Goal: Task Accomplishment & Management: Manage account settings

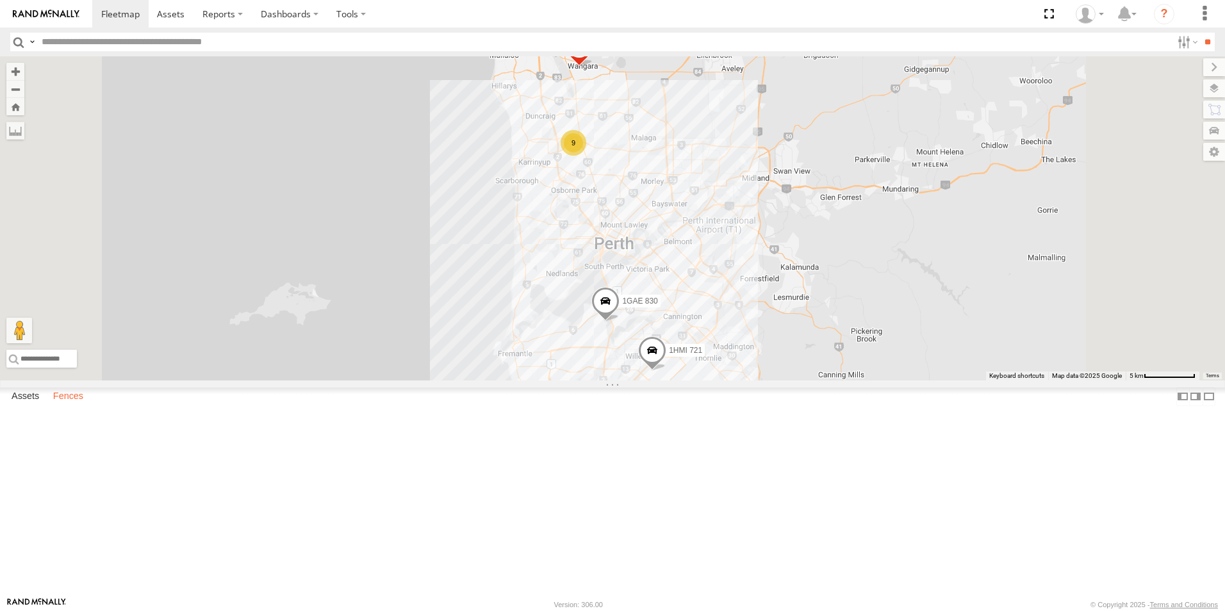
click at [64, 406] on label "Fences" at bounding box center [68, 397] width 43 height 18
click at [0, 0] on link "Fence Mgt" at bounding box center [0, 0] width 0 height 0
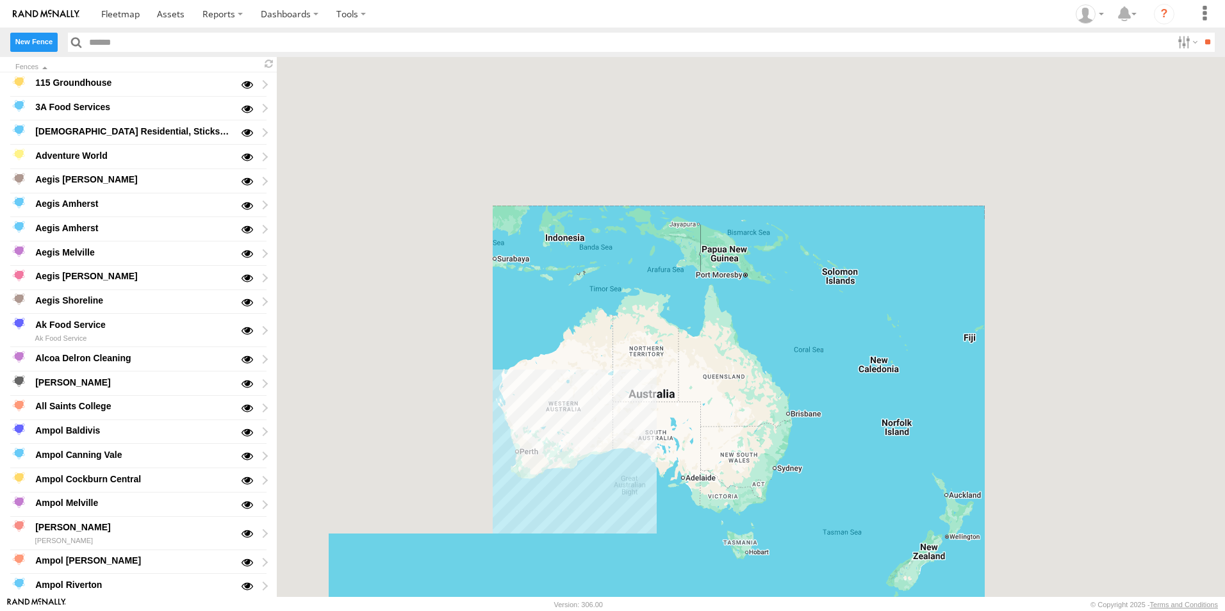
click at [35, 46] on label "New Fence" at bounding box center [33, 42] width 47 height 19
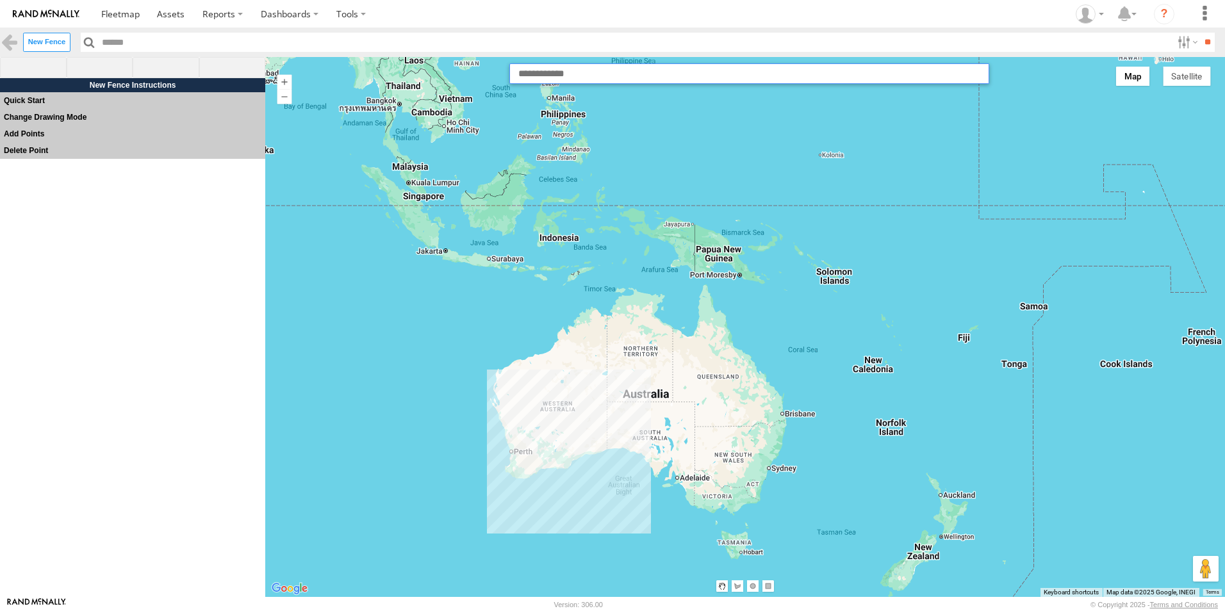
click at [583, 76] on input "text" at bounding box center [750, 73] width 480 height 21
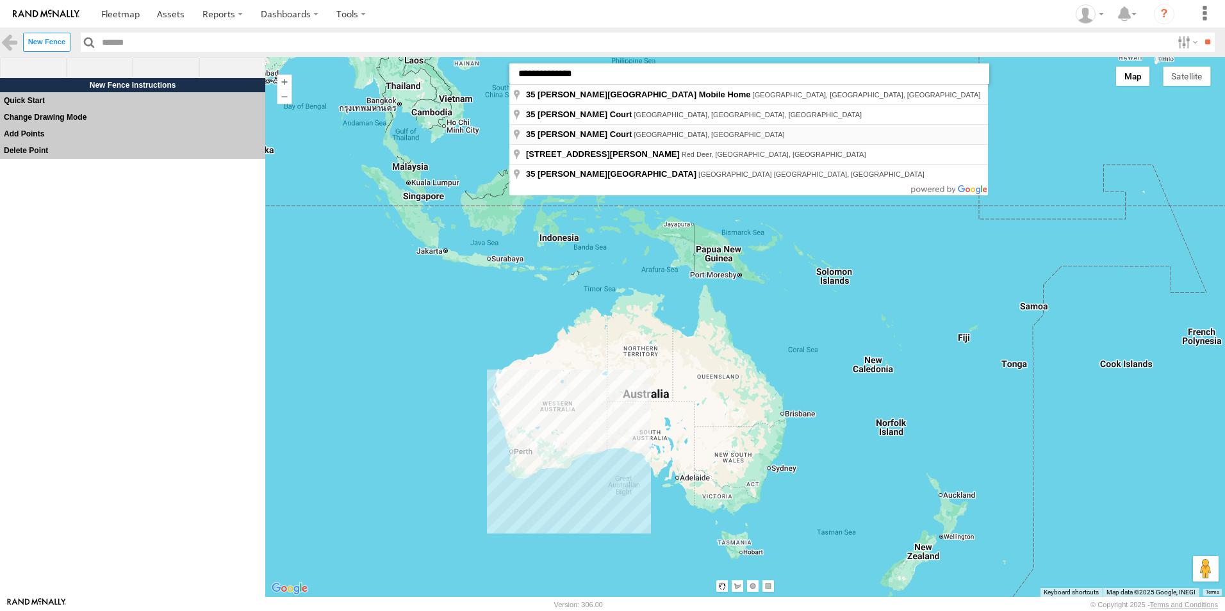
type input "**********"
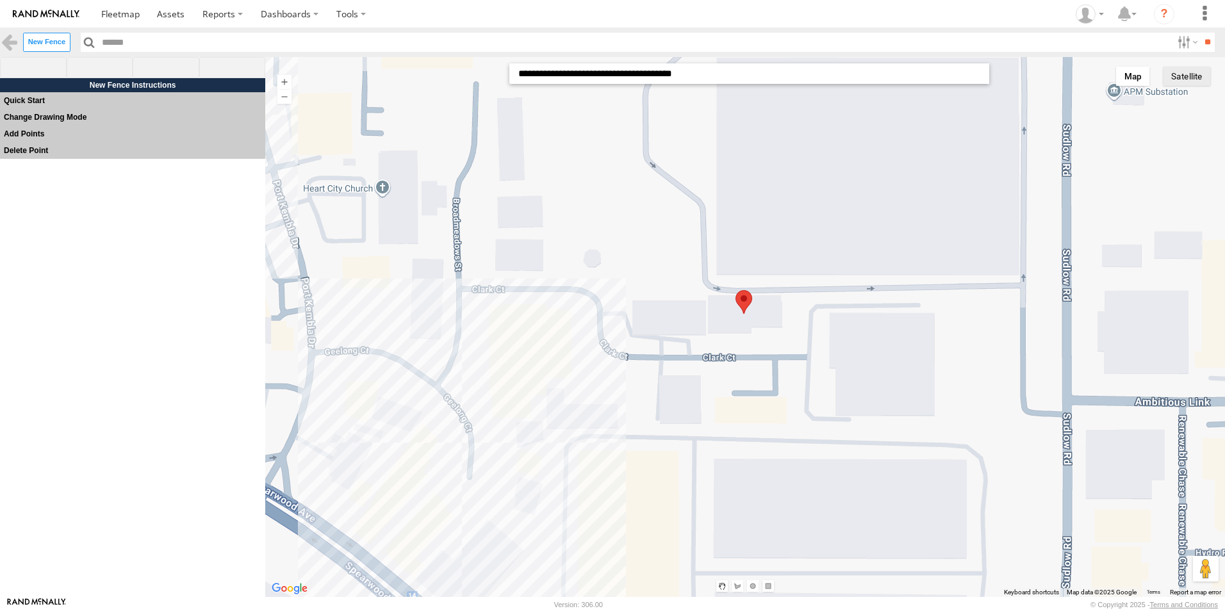
click at [1172, 72] on button "Satellite" at bounding box center [1186, 76] width 47 height 19
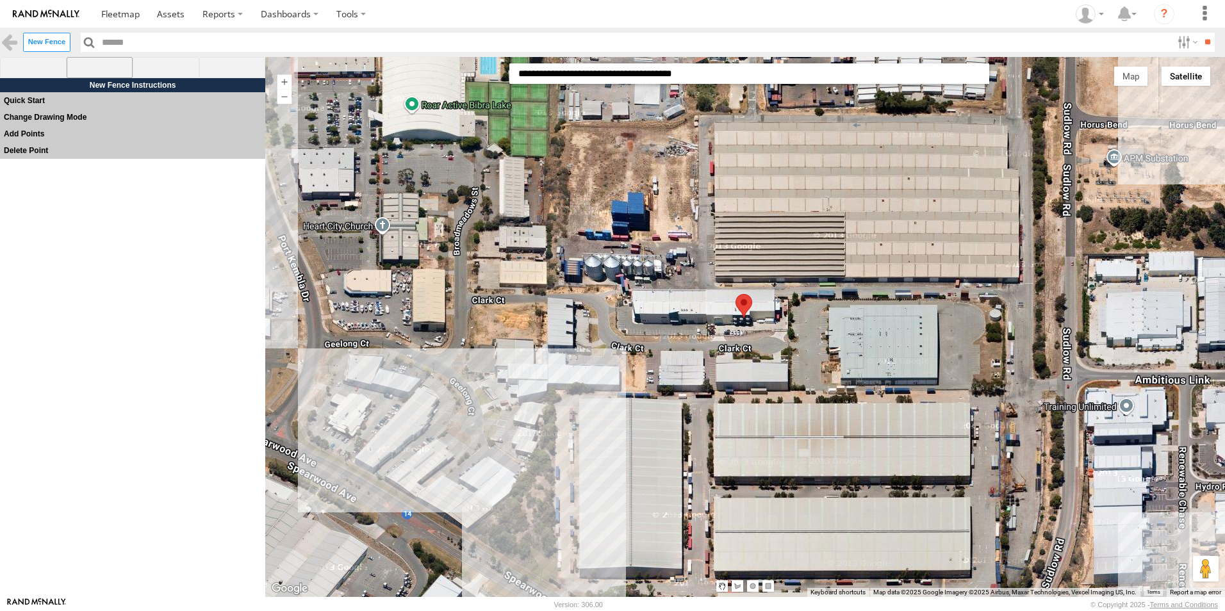
click at [95, 63] on span at bounding box center [100, 68] width 67 height 22
click at [709, 306] on div at bounding box center [745, 327] width 960 height 540
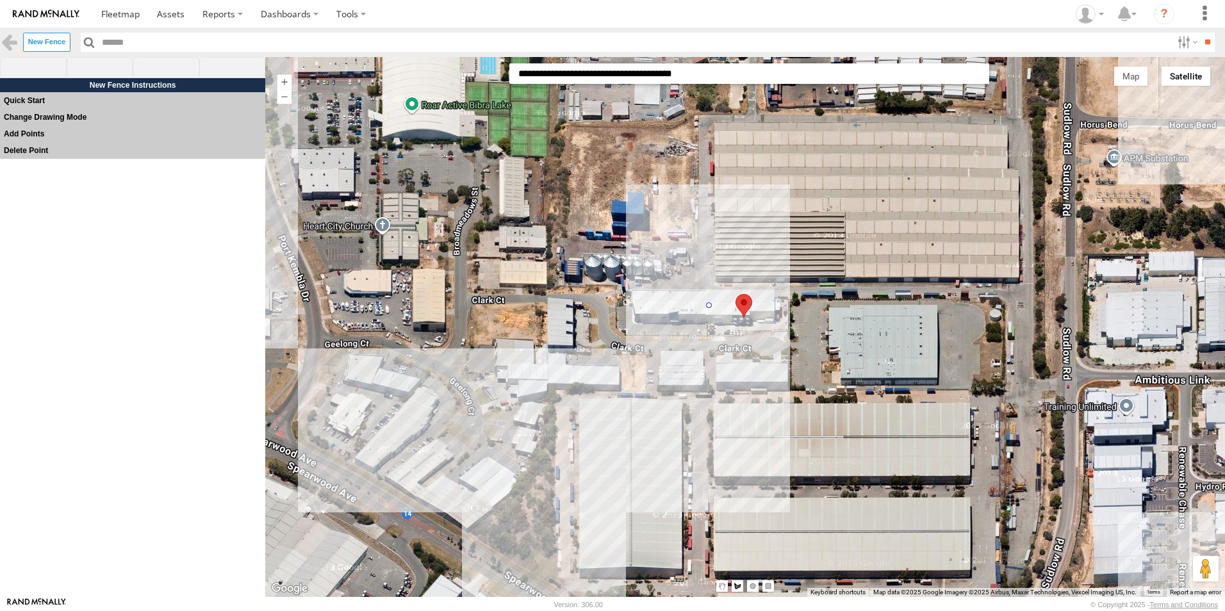
click at [709, 366] on div at bounding box center [745, 327] width 960 height 540
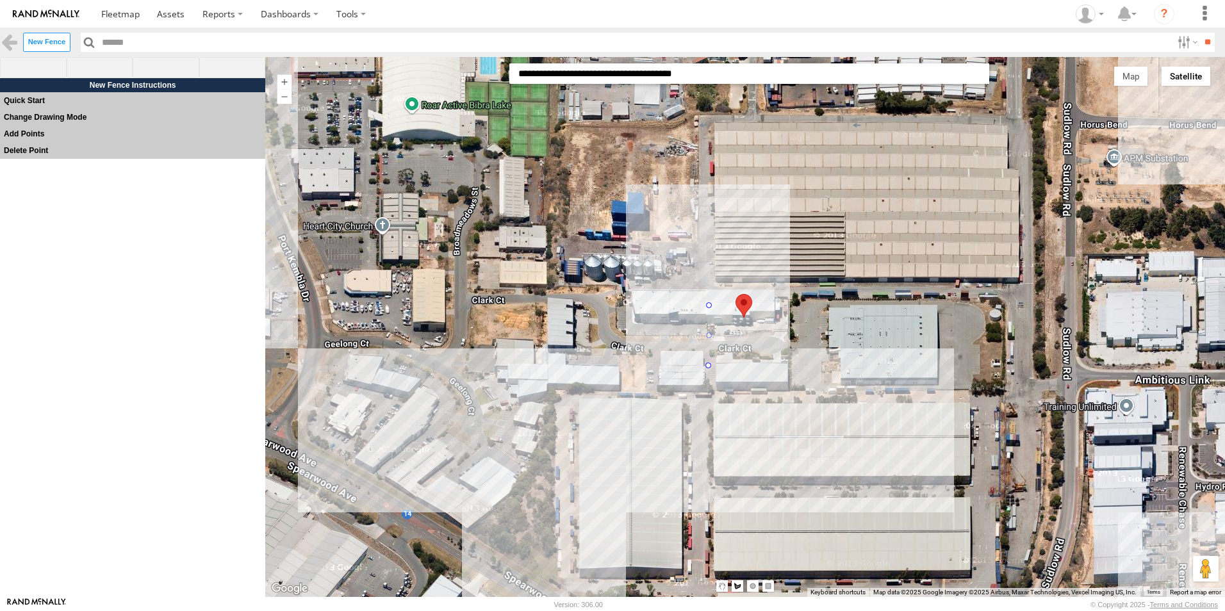
click at [787, 367] on div at bounding box center [745, 327] width 960 height 540
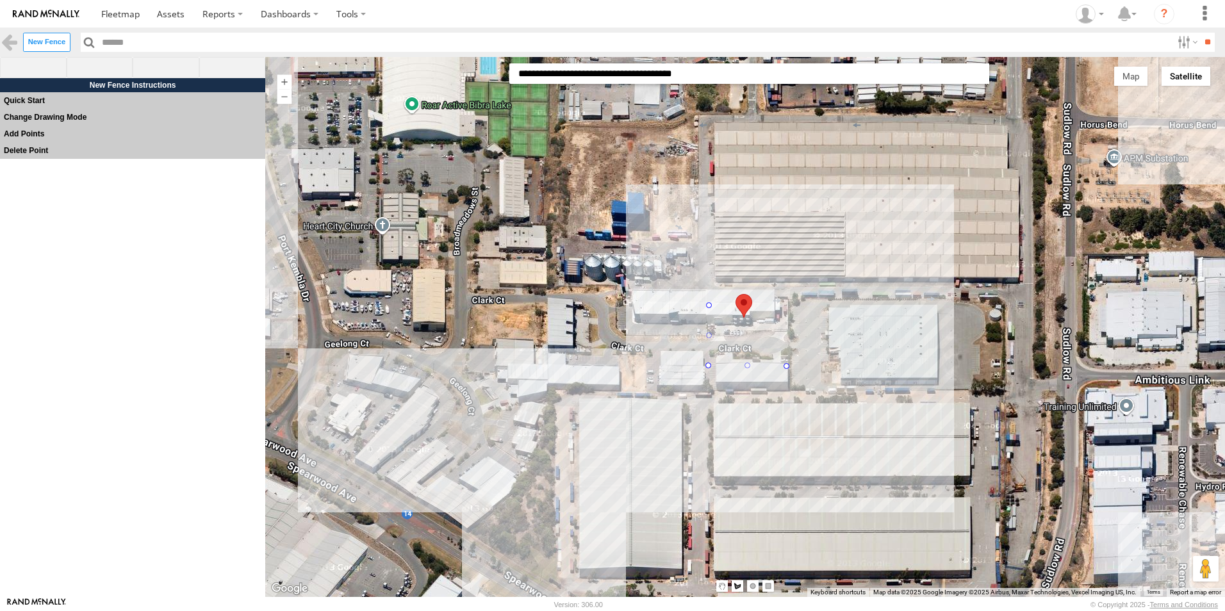
click at [788, 304] on div at bounding box center [745, 327] width 960 height 540
click at [711, 305] on div at bounding box center [745, 327] width 960 height 540
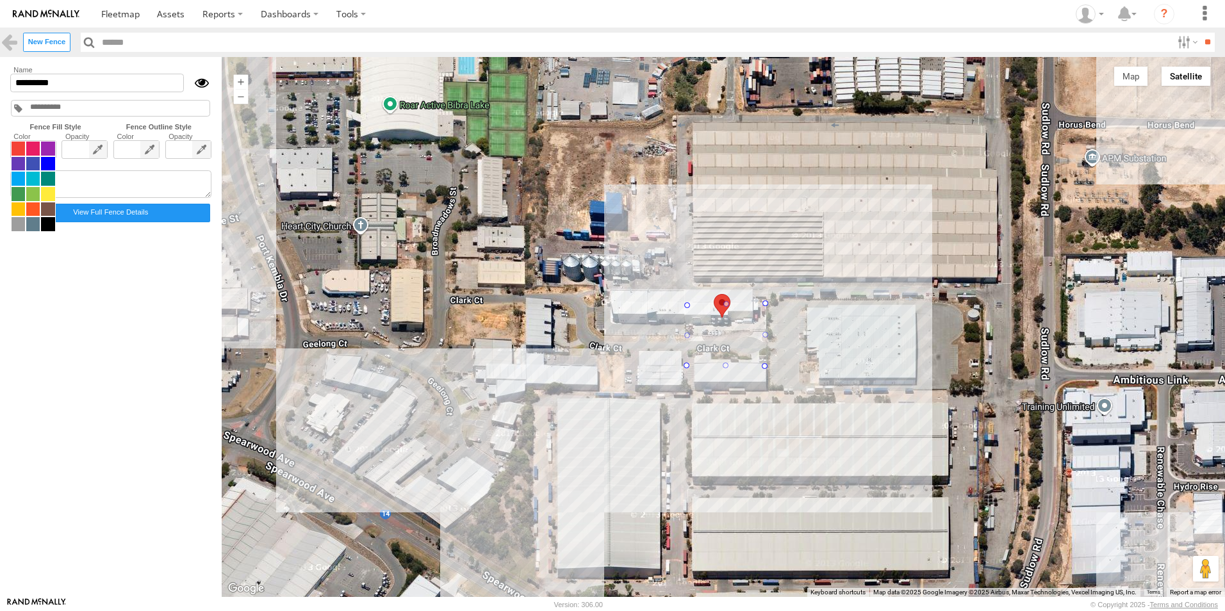
click at [48, 145] on span at bounding box center [33, 186] width 45 height 91
click at [47, 211] on span at bounding box center [47, 210] width 13 height 14
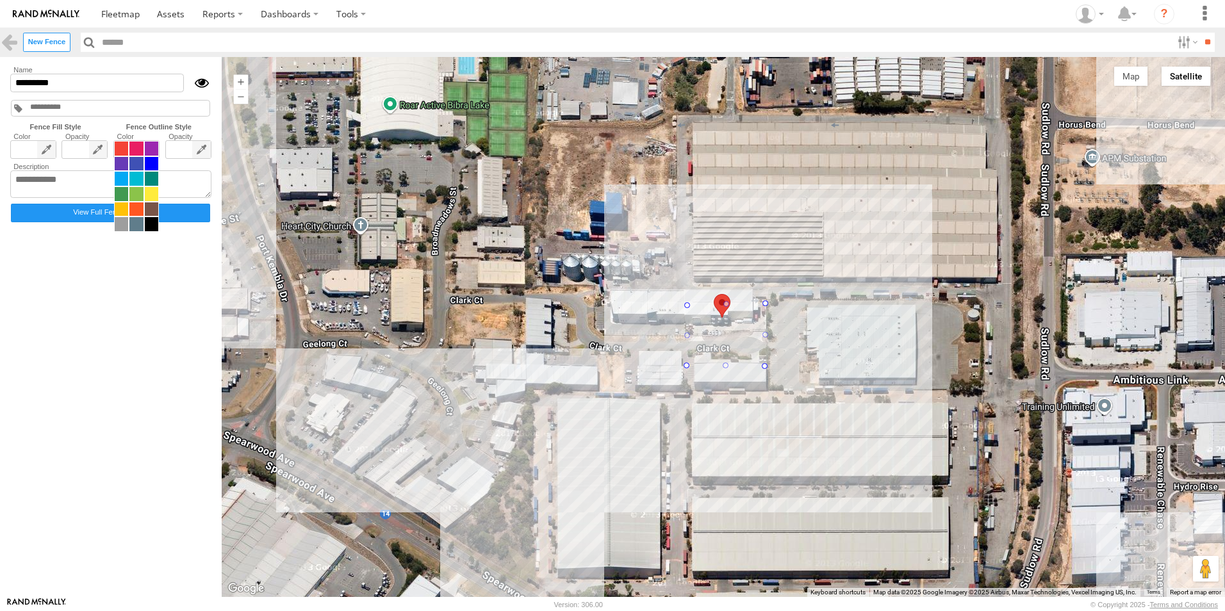
click at [146, 151] on span at bounding box center [136, 186] width 45 height 91
click at [153, 210] on span at bounding box center [151, 210] width 13 height 14
click at [51, 81] on input "*********" at bounding box center [97, 83] width 174 height 19
drag, startPoint x: 67, startPoint y: 81, endPoint x: 0, endPoint y: 84, distance: 66.7
click at [8, 83] on form "Name ********* Fence Fill Style Fence Outline Style Color" at bounding box center [111, 327] width 207 height 526
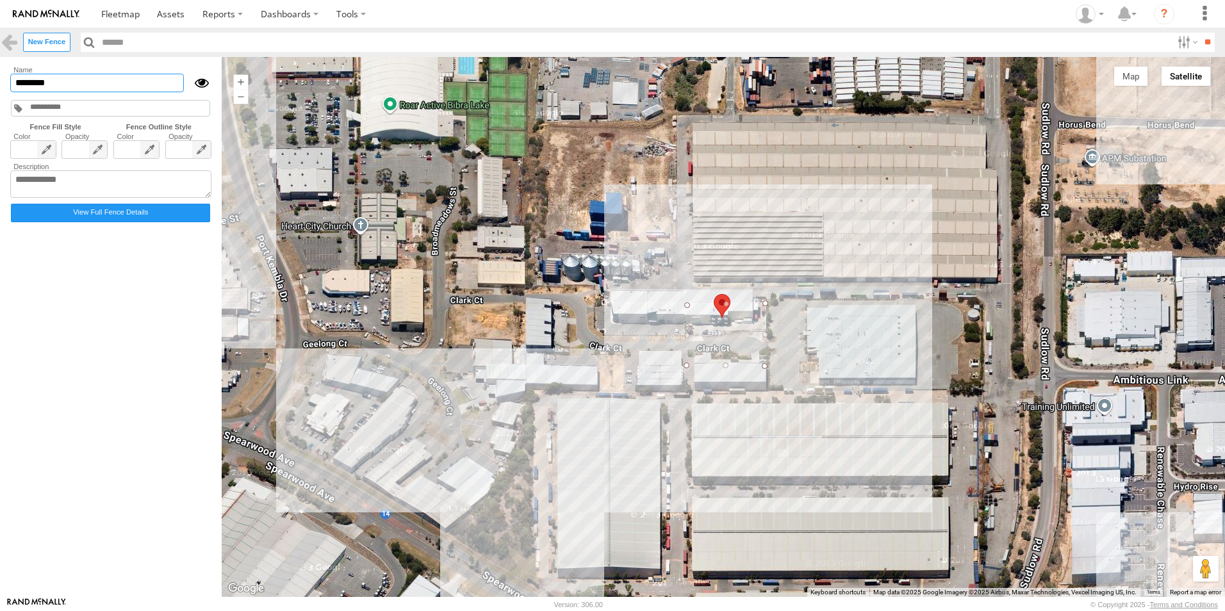
type input "********"
click at [46, 286] on form "Name ******** Fence Fill Style Fence Outline Style Color" at bounding box center [111, 327] width 207 height 526
click at [119, 16] on span at bounding box center [120, 14] width 38 height 12
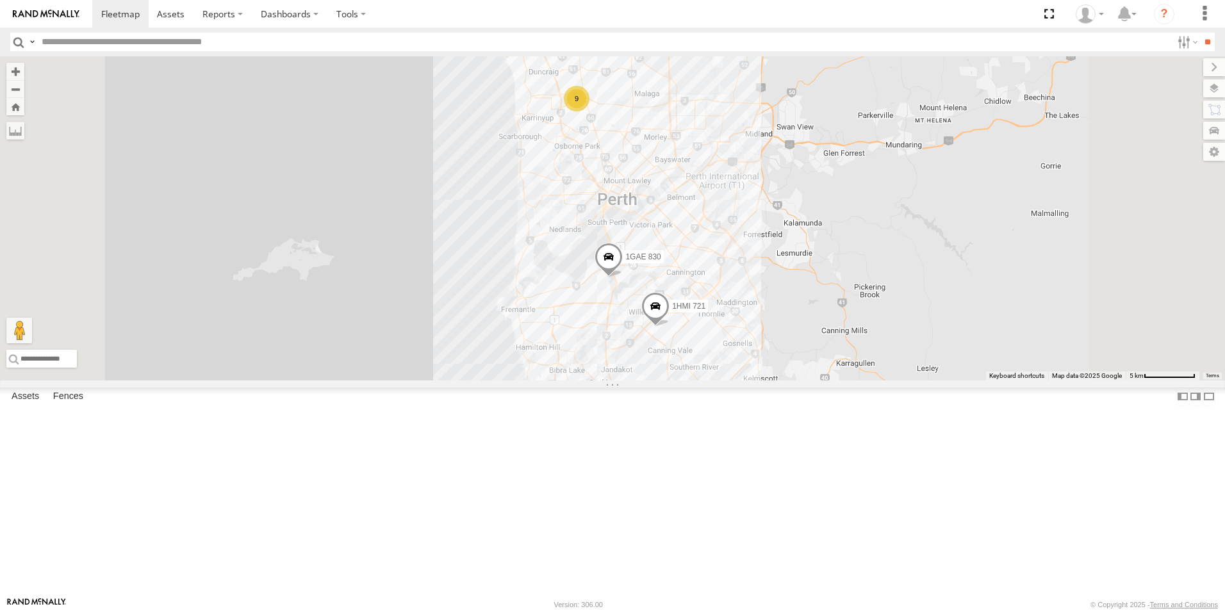
click at [724, 381] on div "9 1HMI 721 1GAE 830 1ILX 148" at bounding box center [612, 218] width 1225 height 324
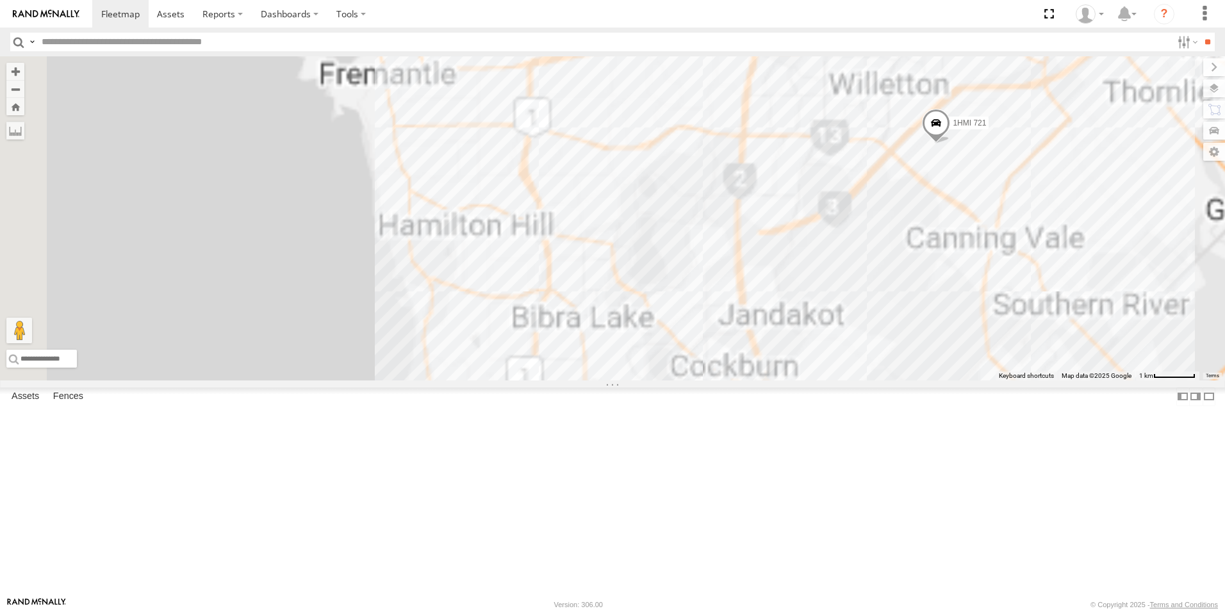
drag, startPoint x: 747, startPoint y: 491, endPoint x: 742, endPoint y: 381, distance: 109.7
click at [742, 381] on div "1HMI 721 1GAE 830 1ILX 148" at bounding box center [612, 218] width 1225 height 324
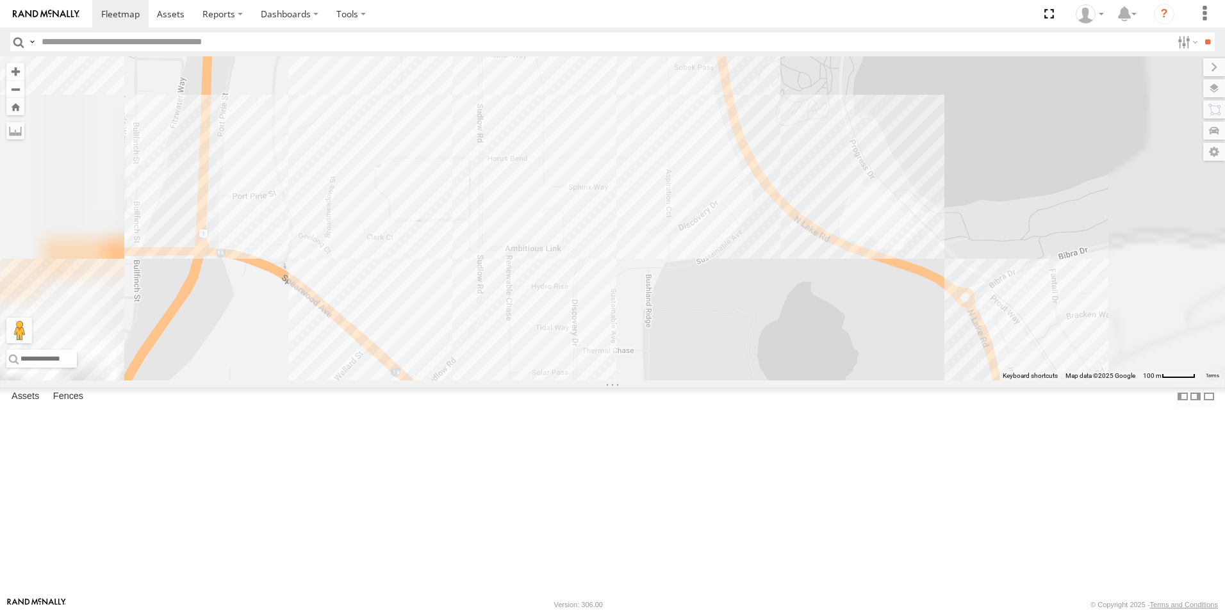
click at [763, 308] on div "1HMI 721 1GAE 830 1ILX 148" at bounding box center [612, 218] width 1225 height 324
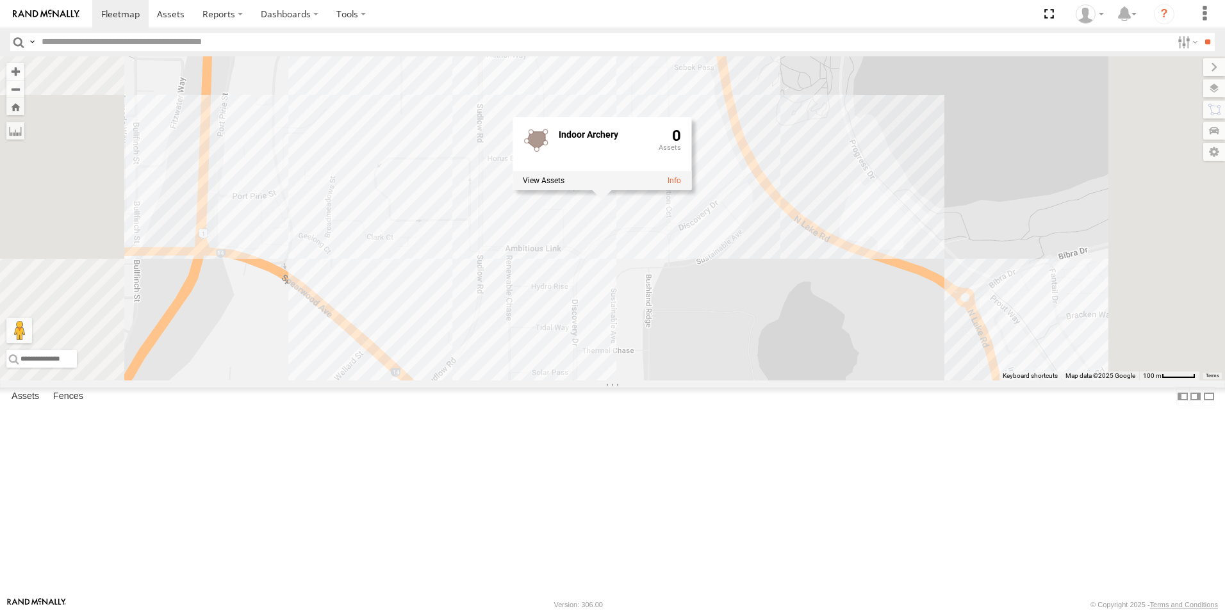
click at [756, 329] on div "1HMI 721 1GAE 830 1ILX 148 Indoor Archery 0" at bounding box center [612, 218] width 1225 height 324
click at [558, 340] on div "1HMI 721 1GAE 830 1ILX 148" at bounding box center [612, 218] width 1225 height 324
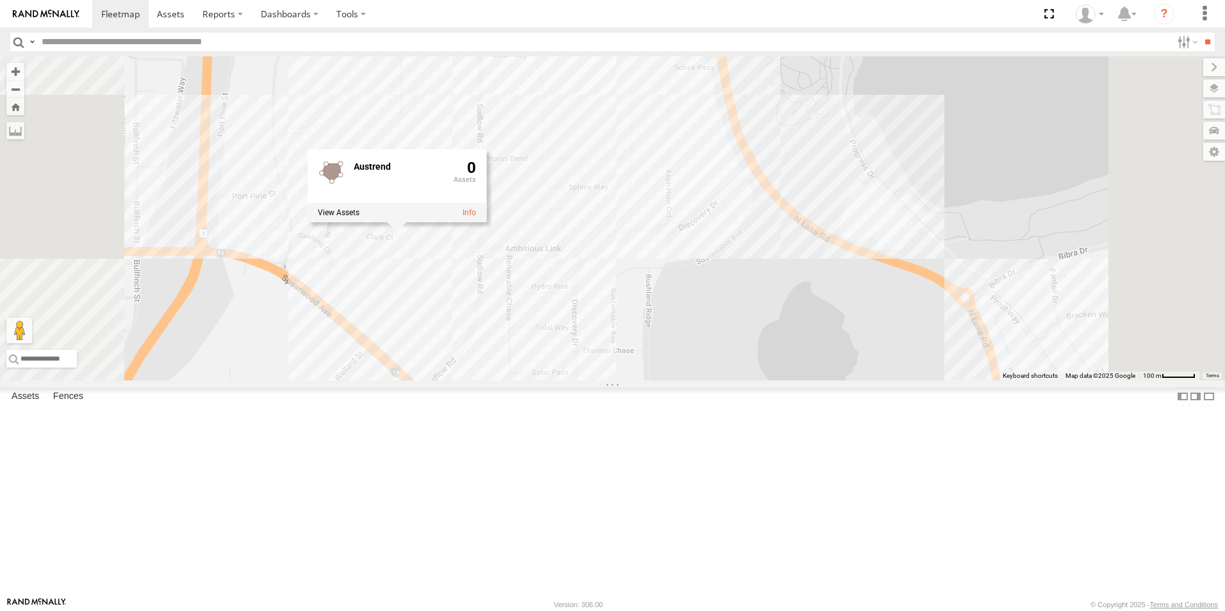
click at [515, 381] on div "1HMI 721 1GAE 830 1ILX 148 Austrend 0" at bounding box center [612, 218] width 1225 height 324
click at [477, 369] on div "1HMI 721 1GAE 830 1ILX 148" at bounding box center [612, 218] width 1225 height 324
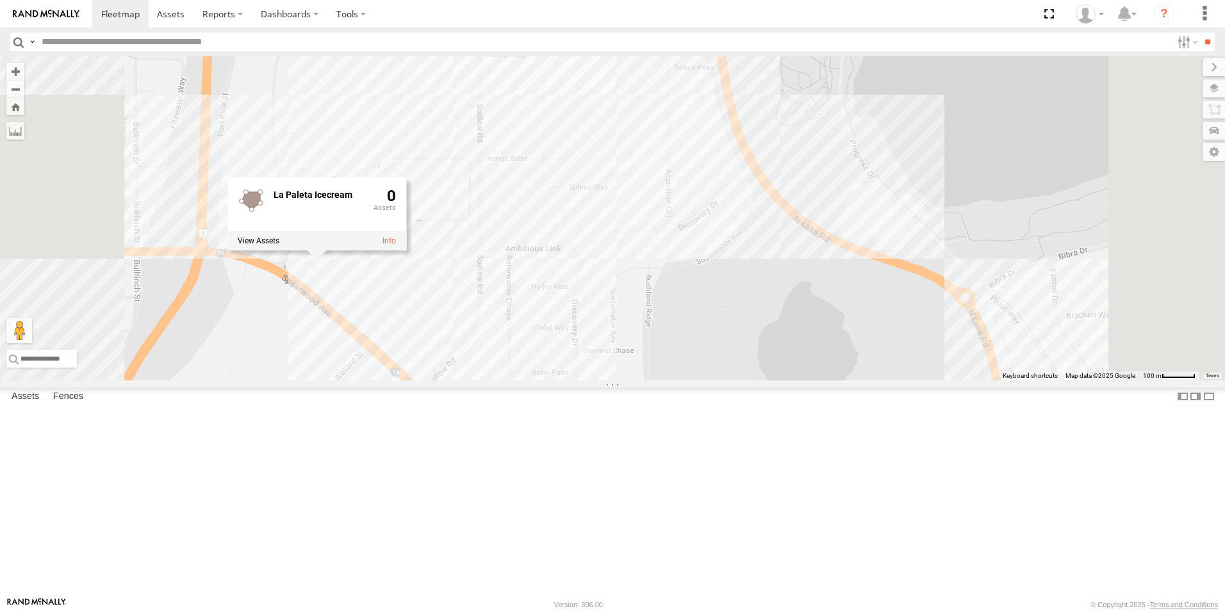
click at [529, 381] on div "1HMI 721 1GAE 830 1ILX 148 La Paleta Icecream 0" at bounding box center [612, 218] width 1225 height 324
click at [399, 295] on div "1HMI 721 1GAE 830 1ILX 148" at bounding box center [612, 218] width 1225 height 324
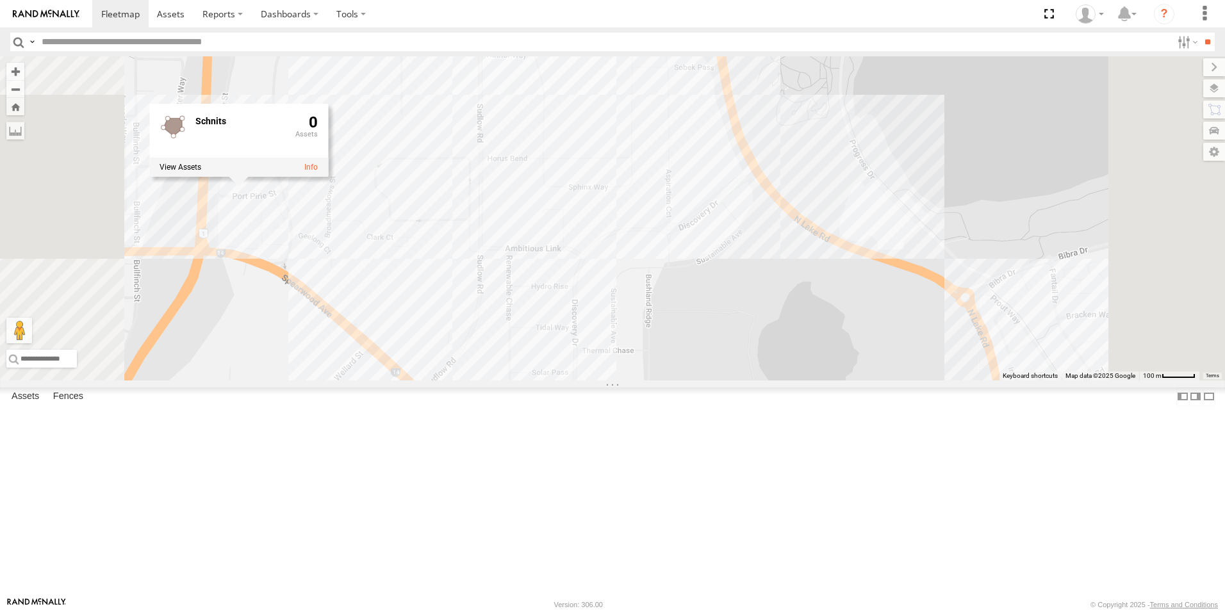
click at [525, 381] on div "1HMI 721 1GAE 830 1ILX 148 Schnits 0" at bounding box center [612, 218] width 1225 height 324
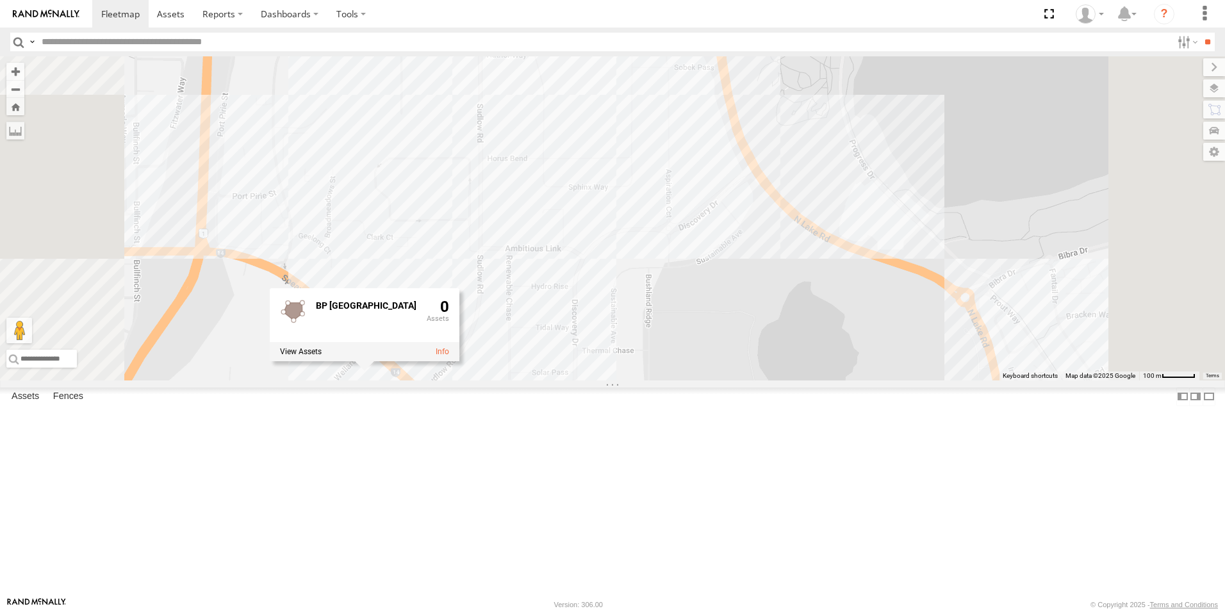
click at [691, 381] on div "1HMI 721 1GAE 830 1ILX 148 BP Bibra Lake 0" at bounding box center [612, 218] width 1225 height 324
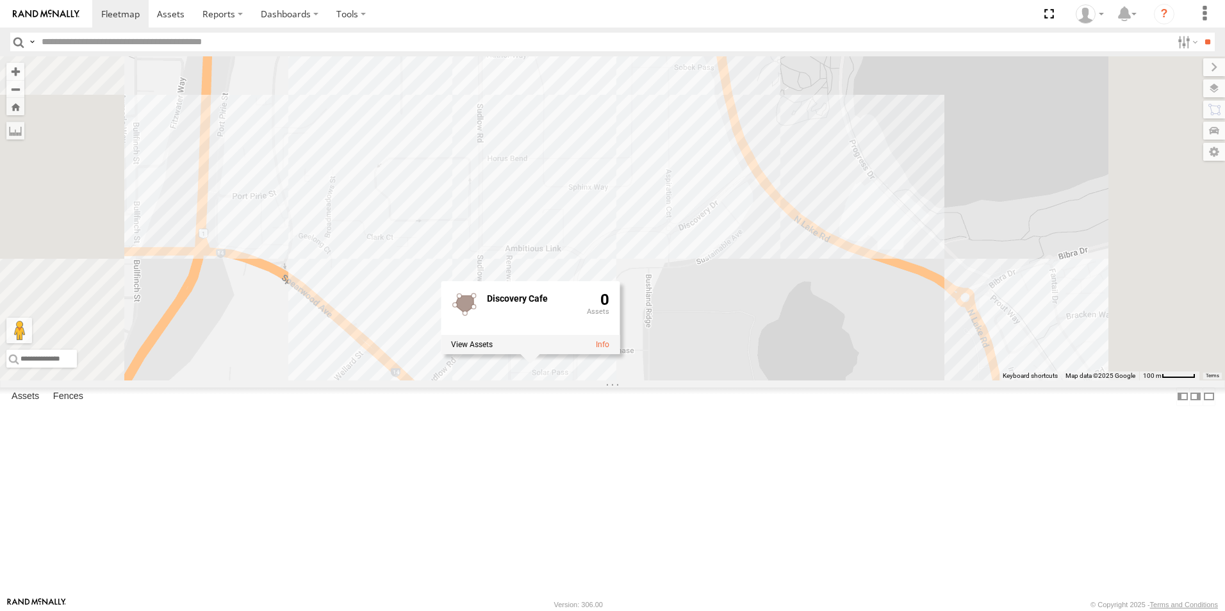
click at [638, 381] on div "1HMI 721 1GAE 830 1ILX 148 Discovery Cafe 0" at bounding box center [612, 218] width 1225 height 324
click at [676, 212] on div "1HMI 721 1GAE 830 1ILX 148" at bounding box center [612, 218] width 1225 height 324
click at [738, 283] on div "1HMI 721 1GAE 830 1ILX 148 Bidfood Bidfood 0" at bounding box center [612, 218] width 1225 height 324
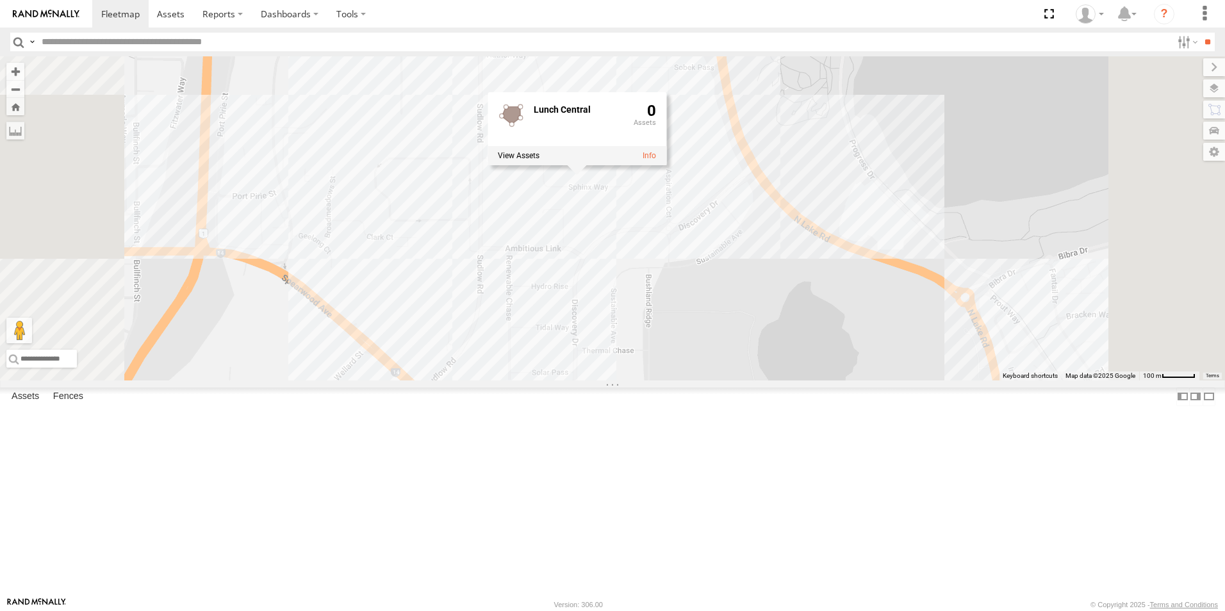
click at [772, 310] on div "1HMI 721 1GAE 830 1ILX 148 Lunch Central 0" at bounding box center [612, 218] width 1225 height 324
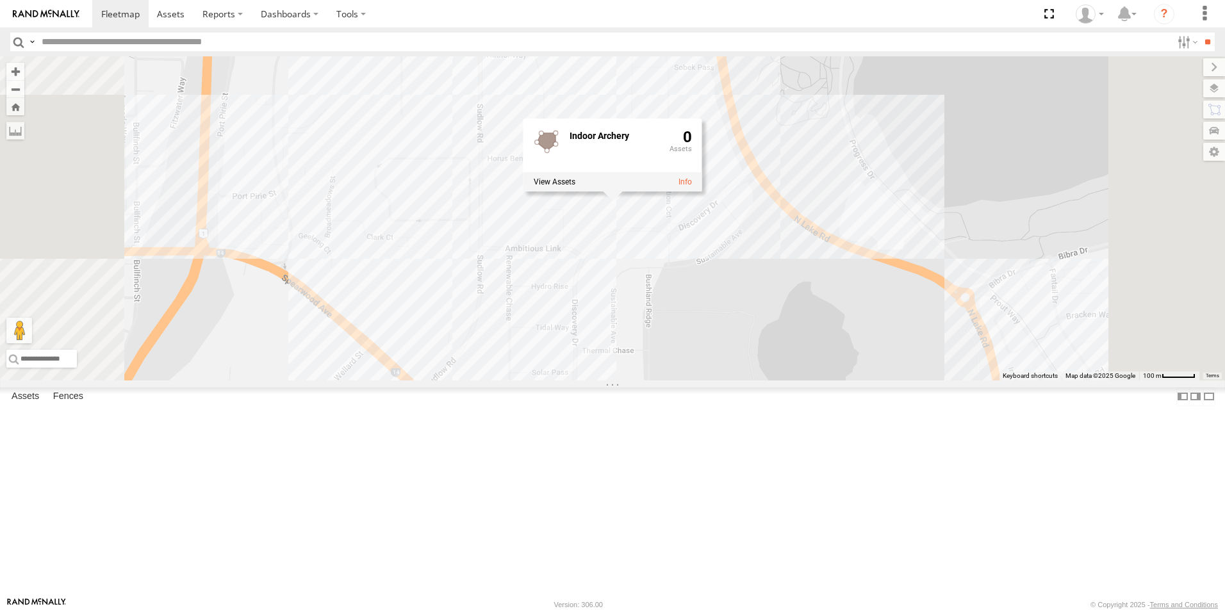
click at [821, 323] on div "1HMI 721 1GAE 830 1ILX 148 Indoor Archery 0" at bounding box center [612, 218] width 1225 height 324
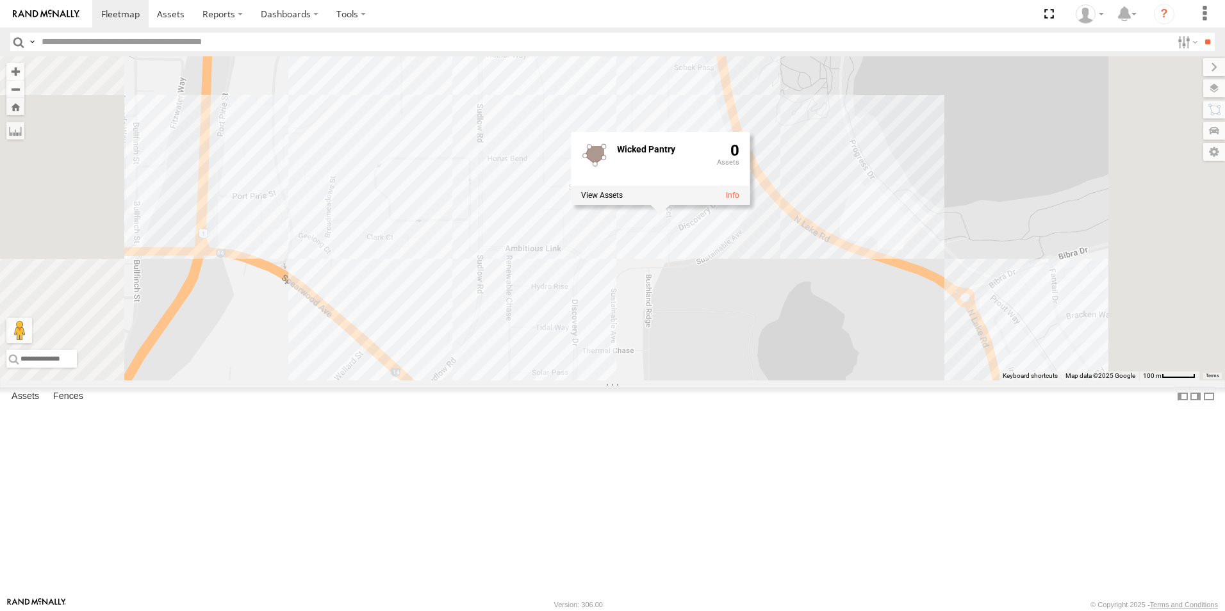
click at [826, 351] on div "1HMI 721 1GAE 830 1ILX 148 Wicked Pantry 0" at bounding box center [612, 218] width 1225 height 324
click at [838, 312] on div "1HMI 721 1GAE 830 1ILX 148" at bounding box center [612, 218] width 1225 height 324
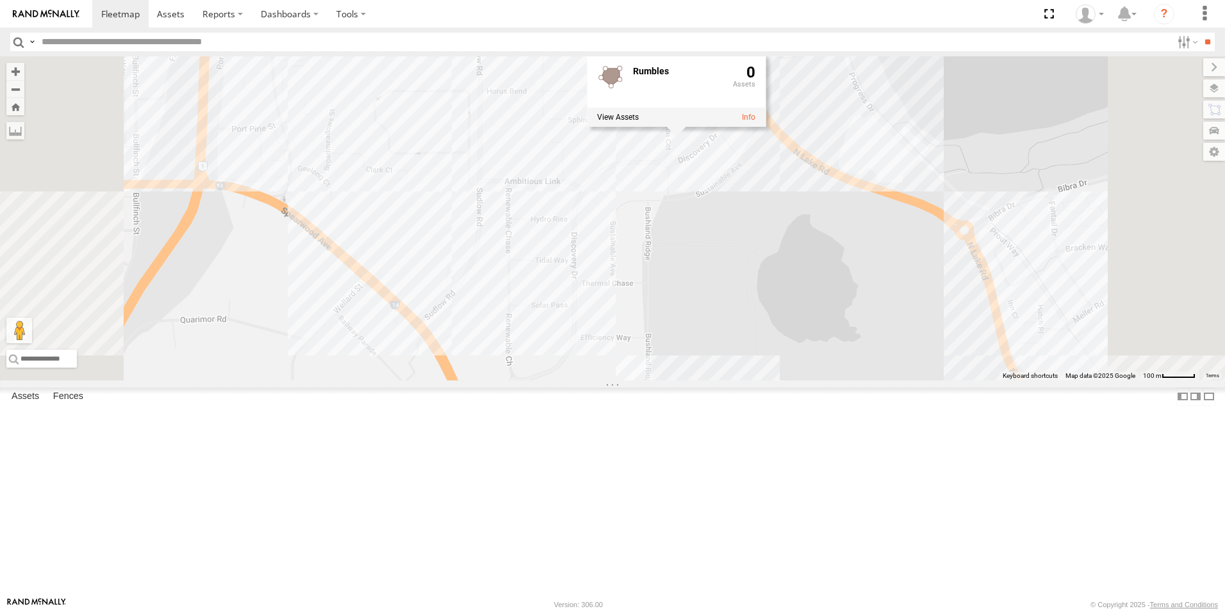
drag, startPoint x: 678, startPoint y: 405, endPoint x: 677, endPoint y: 330, distance: 75.0
click at [677, 330] on div "1HMI 721 1GAE 830 1ILX 148 Rumbles 0" at bounding box center [612, 218] width 1225 height 324
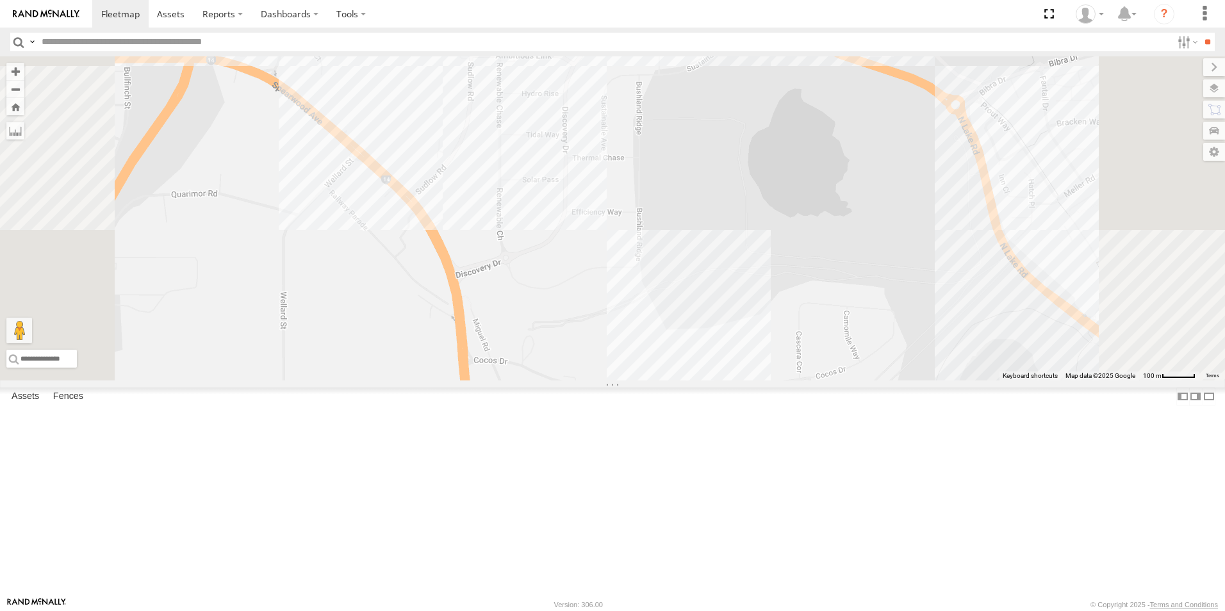
drag, startPoint x: 715, startPoint y: 498, endPoint x: 708, endPoint y: 383, distance: 115.0
click at [708, 381] on div "1HMI 721 1GAE 830 1ILX 148 Rumbles 0" at bounding box center [612, 218] width 1225 height 324
click at [796, 381] on div "1HMI 721 1GAE 830 1ILX 148 Rumbles 0" at bounding box center [612, 218] width 1225 height 324
click at [742, 381] on div "1HMI 721 1GAE 830 1ILX 148 Weststate Seafoods 0" at bounding box center [612, 218] width 1225 height 324
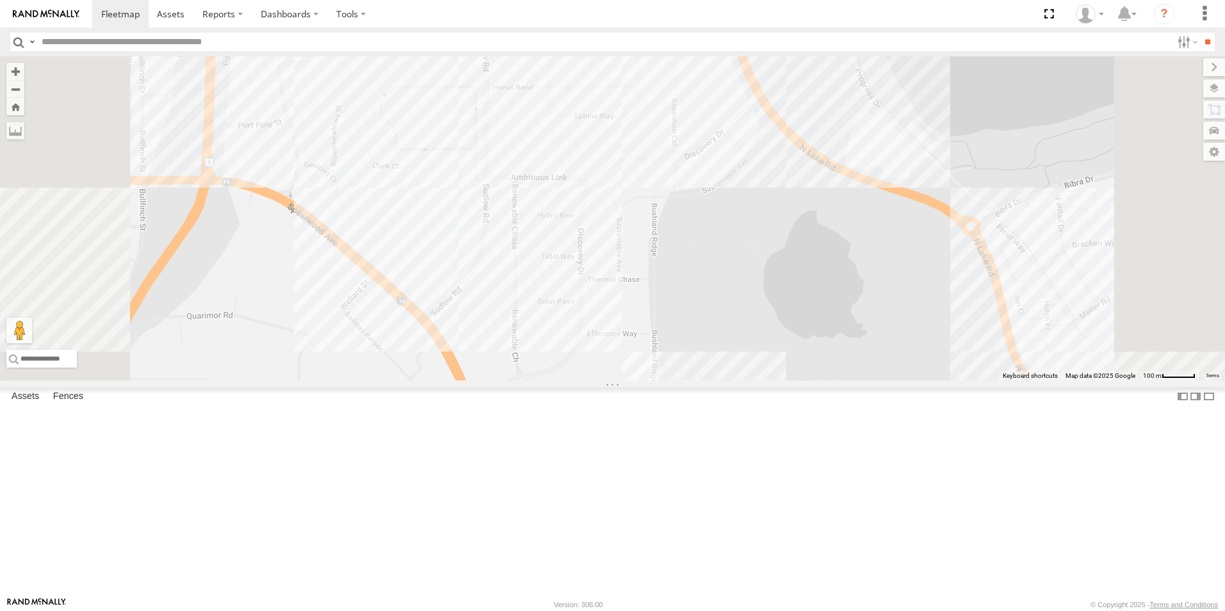
drag, startPoint x: 734, startPoint y: 179, endPoint x: 750, endPoint y: 308, distance: 129.9
click at [750, 311] on div "1HMI 721 1GAE 830 1ILX 148" at bounding box center [612, 218] width 1225 height 324
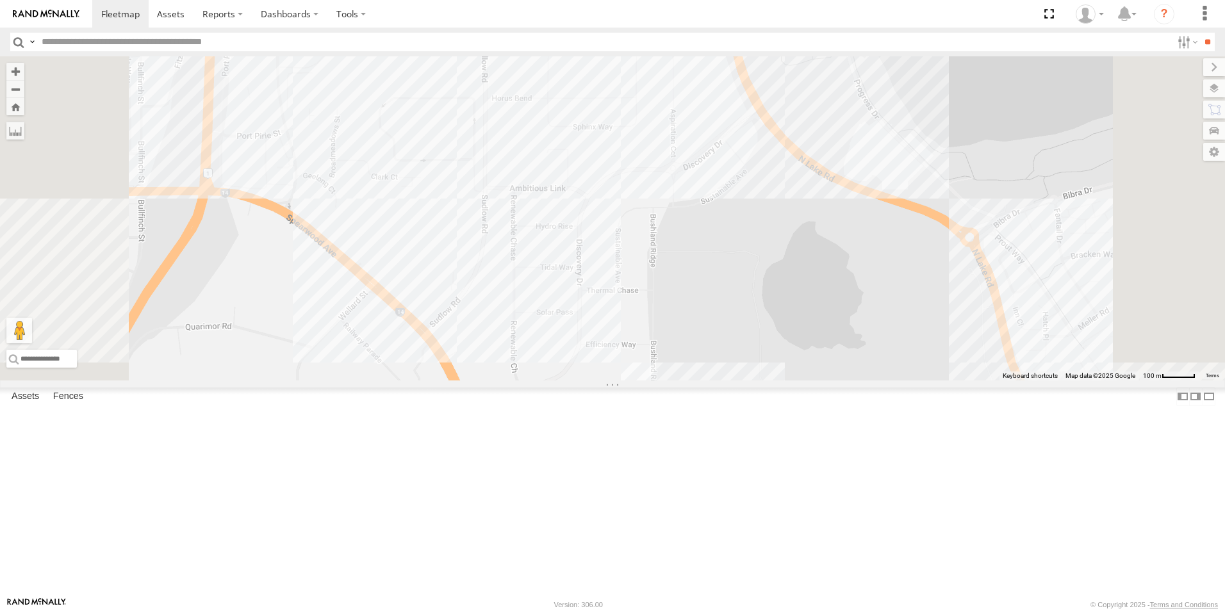
click at [774, 219] on div "1HMI 721 1GAE 830 1ILX 148" at bounding box center [612, 218] width 1225 height 324
click at [680, 147] on div "1HMI 721 1GAE 830 1ILX 148 Pinjarra Bakery 0" at bounding box center [612, 218] width 1225 height 324
click at [786, 164] on div "1HMI 721 1GAE 830 1ILX 148 Bidfood Bidfood 0" at bounding box center [612, 218] width 1225 height 324
click at [854, 110] on div "1HMI 721 1GAE 830 1ILX 148" at bounding box center [612, 218] width 1225 height 324
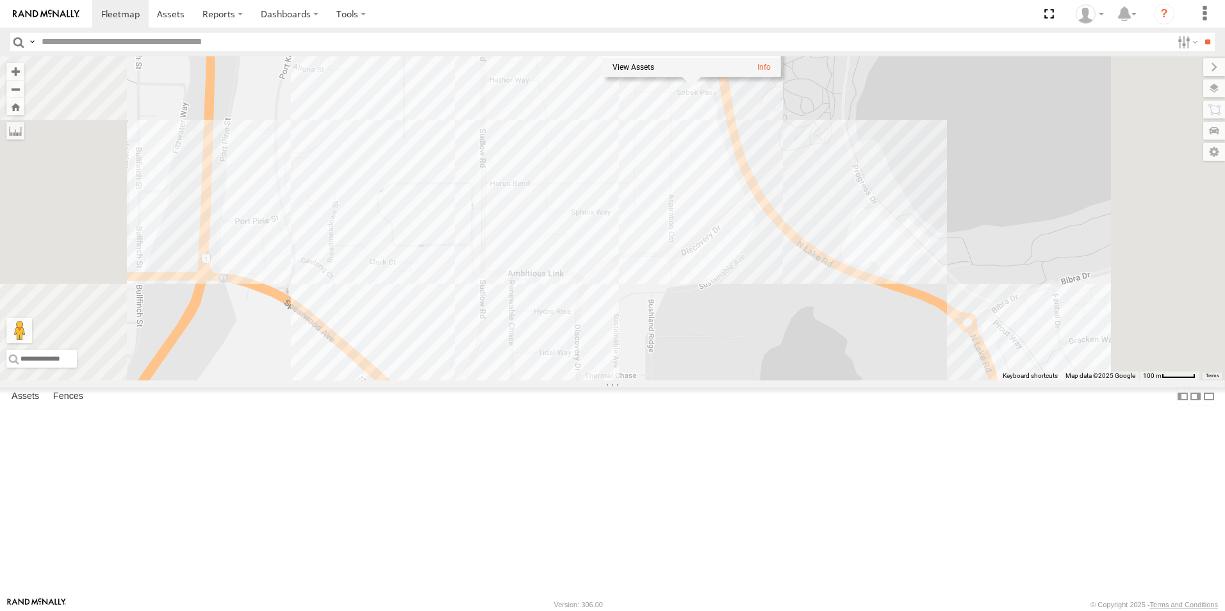
drag, startPoint x: 824, startPoint y: 161, endPoint x: 822, endPoint y: 250, distance: 89.1
click at [822, 250] on div "1HMI 721 1GAE 830 1ILX 148 Flip Out 0" at bounding box center [612, 218] width 1225 height 324
click at [757, 144] on div "1HMI 721 1GAE 830 1ILX 148 Flip Out 0" at bounding box center [612, 218] width 1225 height 324
click at [760, 215] on div "1HMI 721 1GAE 830 1ILX 148 Evoo Foods, Chipmunks 0" at bounding box center [612, 218] width 1225 height 324
click at [735, 308] on div "1HMI 721 1GAE 830 1ILX 148" at bounding box center [612, 218] width 1225 height 324
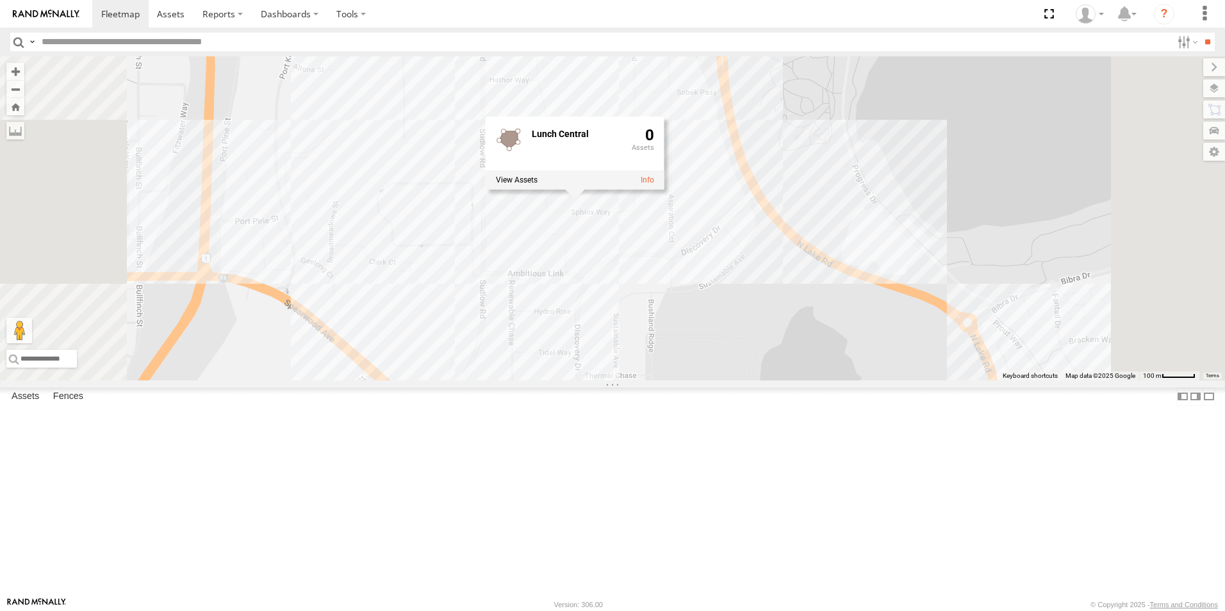
click at [741, 344] on div "1HMI 721 1GAE 830 1ILX 148 Lunch Central 0" at bounding box center [612, 218] width 1225 height 324
click at [770, 309] on div "1HMI 721 1GAE 830 1ILX 148" at bounding box center [612, 218] width 1225 height 324
click at [767, 327] on div "1HMI 721 1GAE 830 1ILX 148 Pinjarra Bakery 0" at bounding box center [612, 218] width 1225 height 324
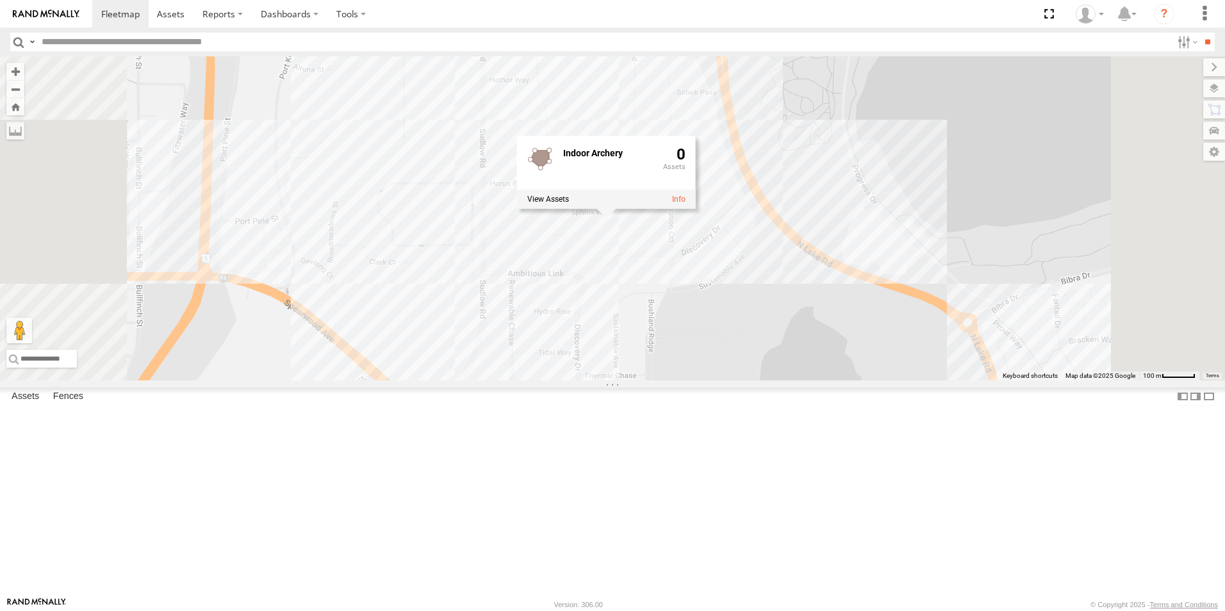
click at [731, 381] on div "1HMI 721 1GAE 830 1ILX 148 Indoor Archery 0" at bounding box center [612, 218] width 1225 height 324
click at [396, 312] on div "1HMI 721 1GAE 830 1ILX 148" at bounding box center [612, 218] width 1225 height 324
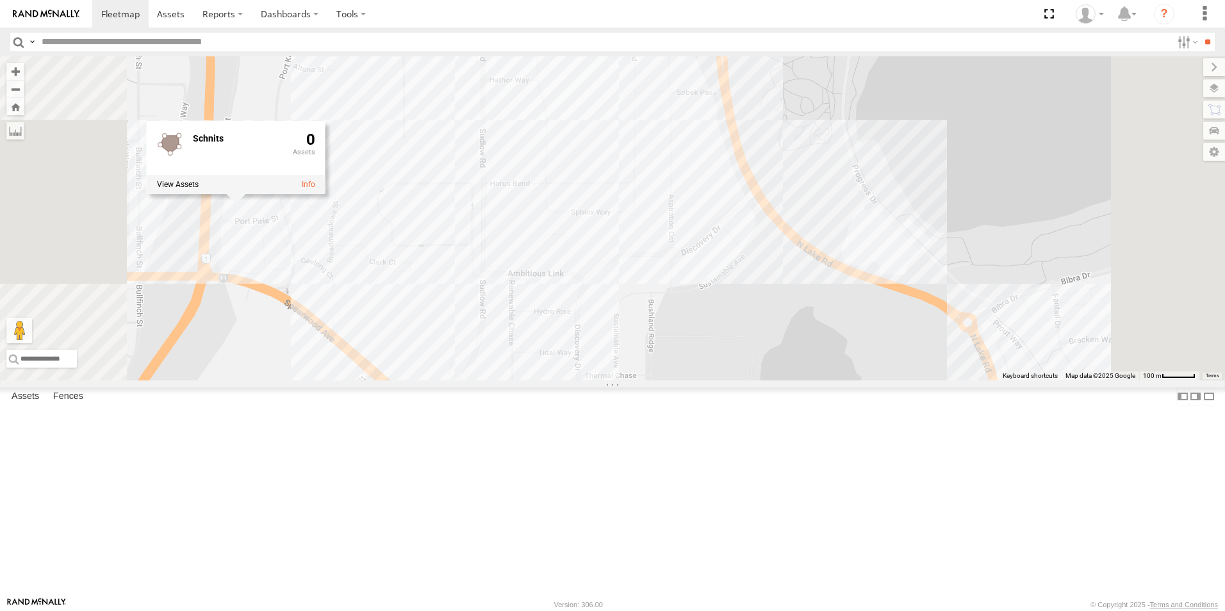
click at [413, 344] on div "1HMI 721 1GAE 830 1ILX 148 Schnits 0" at bounding box center [612, 218] width 1225 height 324
click at [397, 312] on div "1HMI 721 1GAE 830 1ILX 148" at bounding box center [612, 218] width 1225 height 324
click at [428, 336] on div "1HMI 721 1GAE 830 1ILX 148 Schnits 0" at bounding box center [612, 218] width 1225 height 324
click at [559, 365] on div "1HMI 721 1GAE 830 1ILX 148" at bounding box center [612, 218] width 1225 height 324
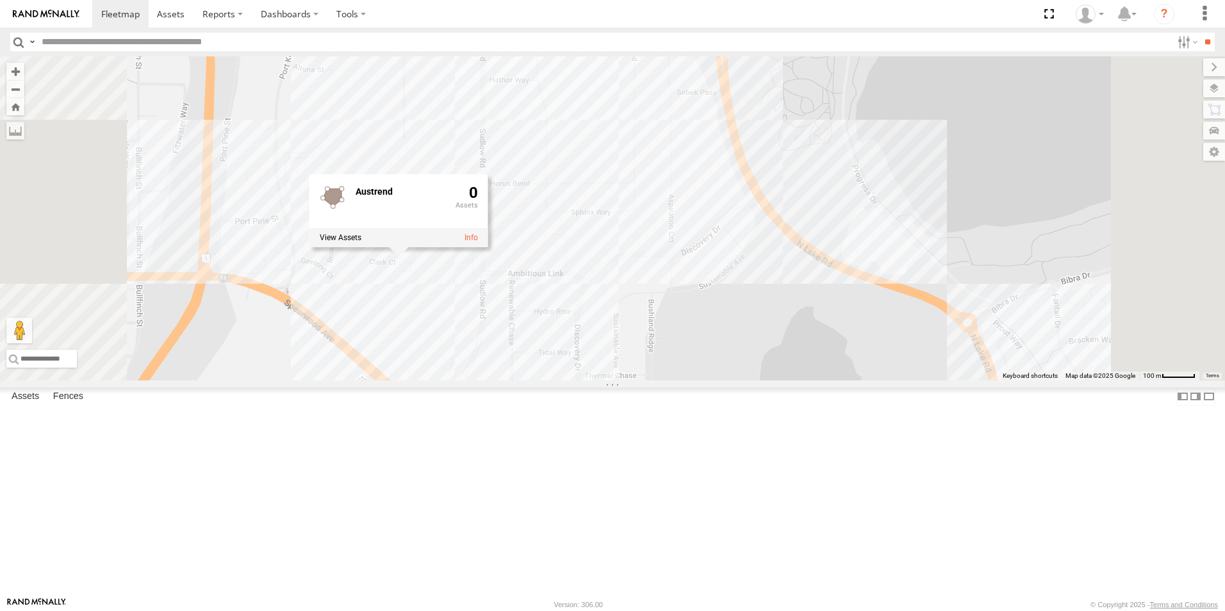
click at [571, 381] on div "1HMI 721 1GAE 830 1ILX 148 Austrend 0" at bounding box center [612, 218] width 1225 height 324
click at [478, 381] on div "1HMI 721 1GAE 830 1ILX 148" at bounding box center [612, 218] width 1225 height 324
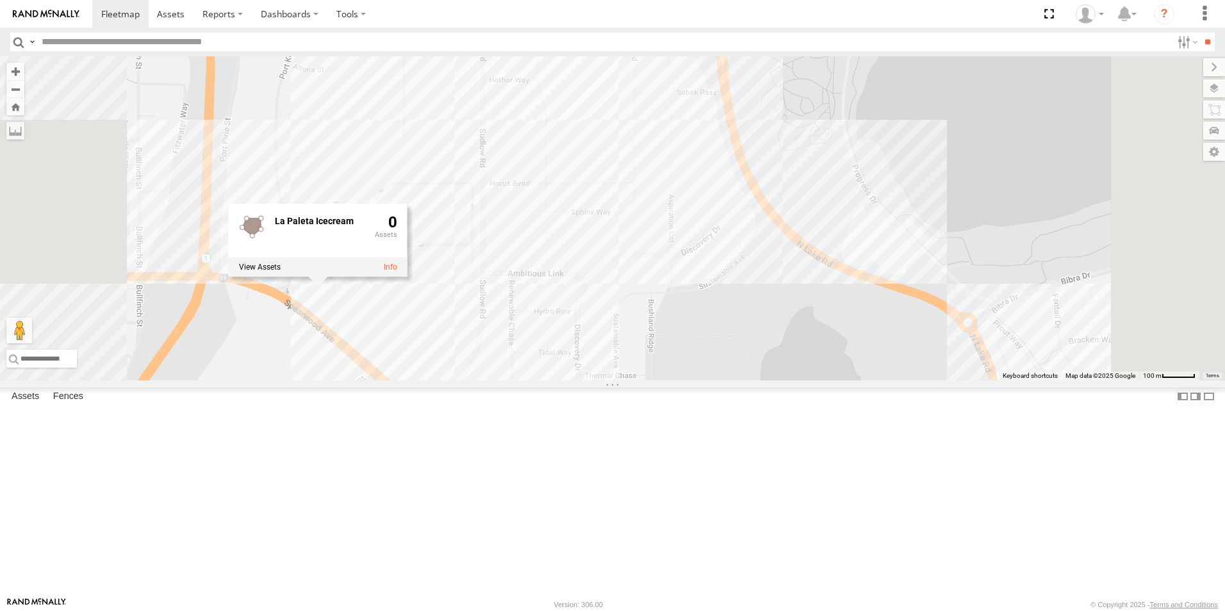
click at [693, 381] on div "1HMI 721 1GAE 830 1ILX 148 La Paleta Icecream 0" at bounding box center [612, 218] width 1225 height 324
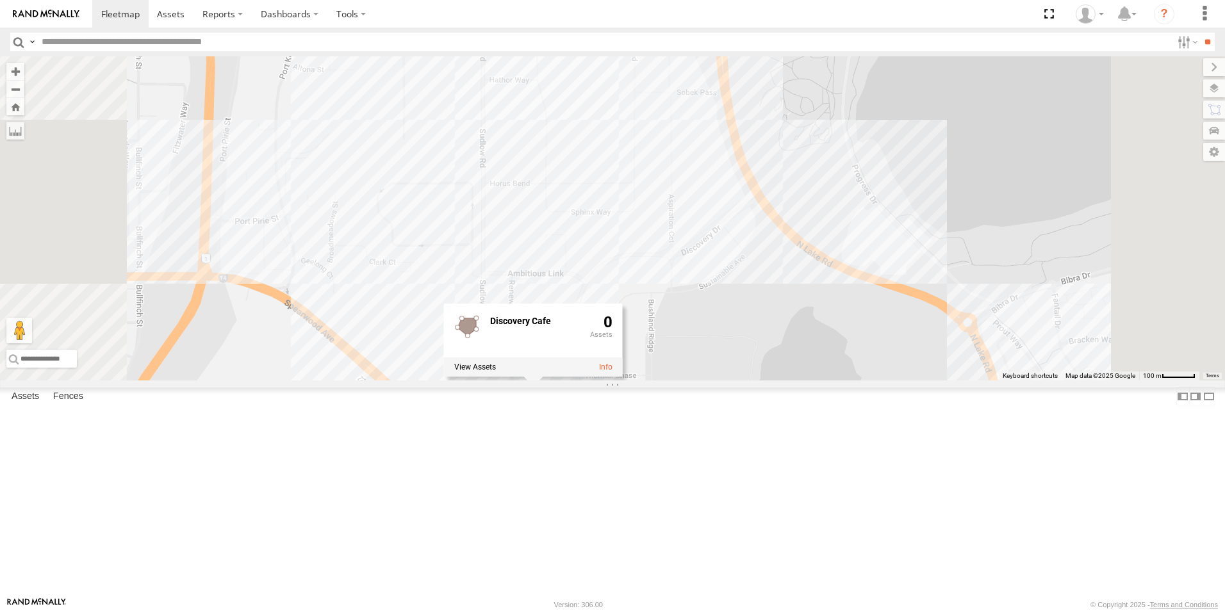
click at [655, 381] on div "1HMI 721 1GAE 830 1ILX 148 Discovery Cafe 0" at bounding box center [612, 218] width 1225 height 324
click at [528, 381] on div "1HMI 721 1GAE 830 1ILX 148" at bounding box center [612, 218] width 1225 height 324
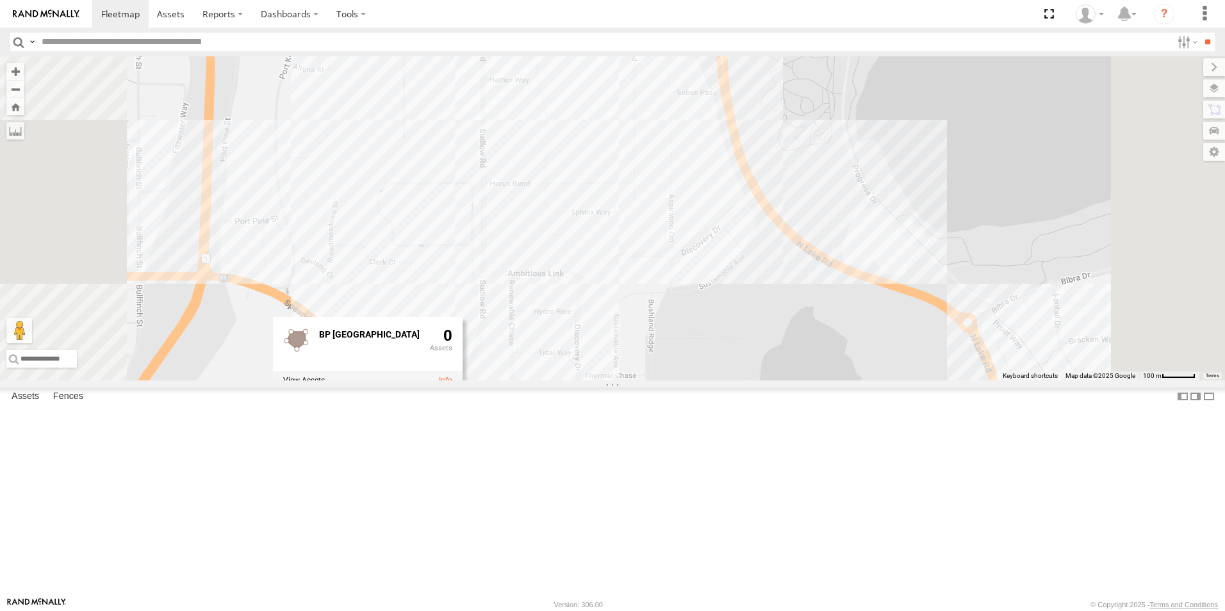
click at [412, 381] on div "1HMI 721 1GAE 830 1ILX 148 BP Bibra Lake 0" at bounding box center [612, 218] width 1225 height 324
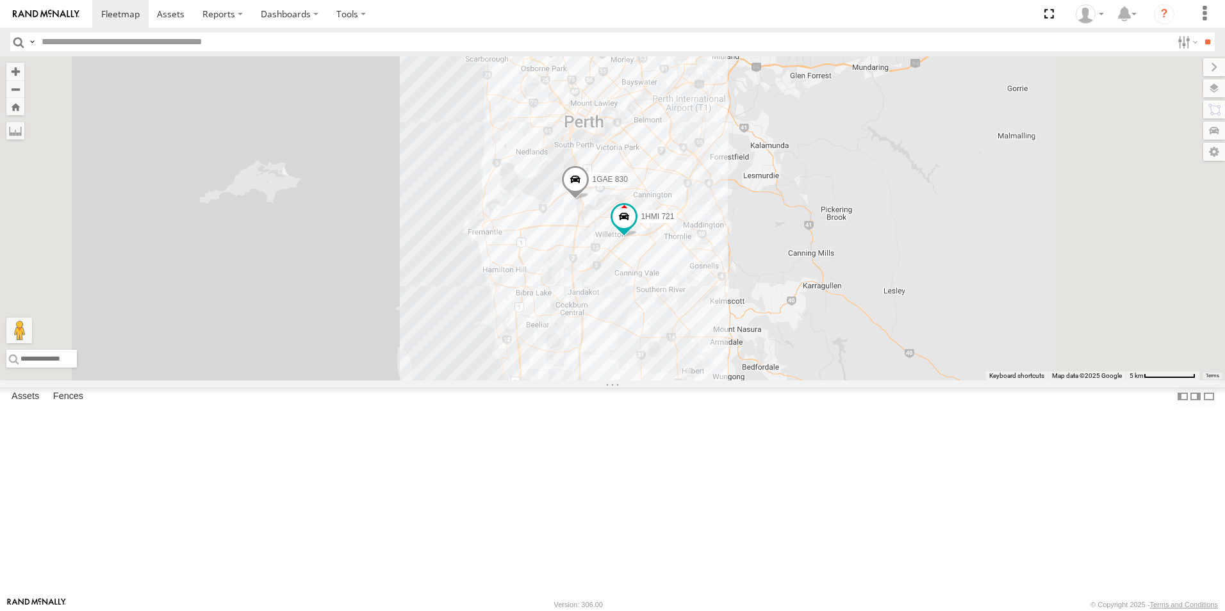
drag, startPoint x: 745, startPoint y: 431, endPoint x: 723, endPoint y: 275, distance: 157.9
click at [723, 275] on div "1HMI 721 9 1GAE 830 1ILX 148" at bounding box center [612, 218] width 1225 height 324
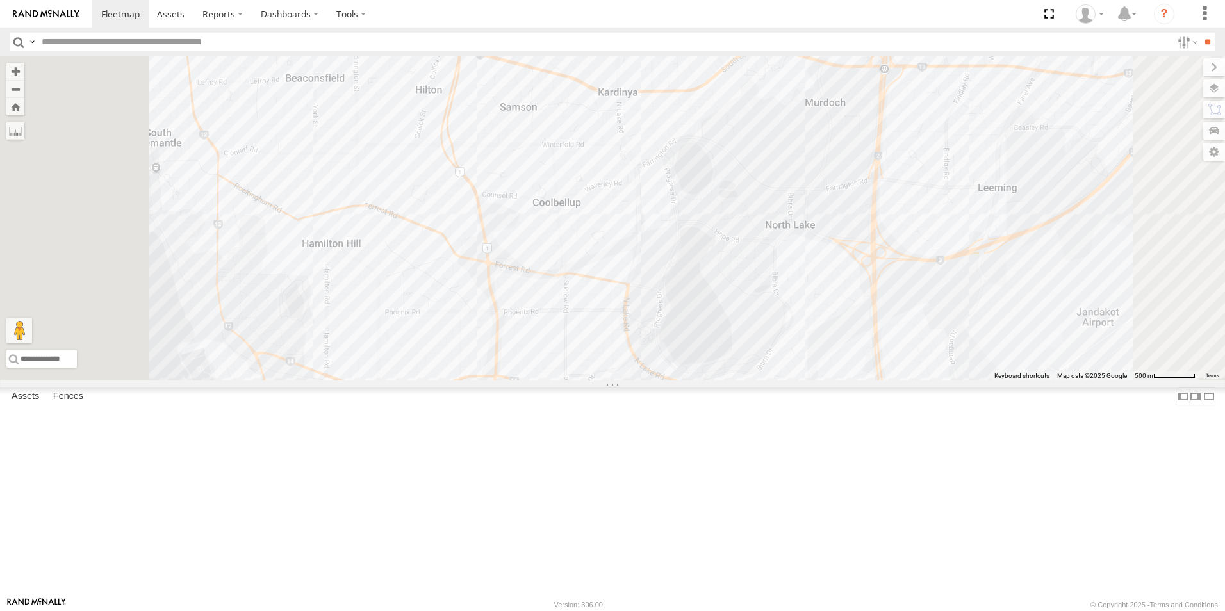
click at [676, 170] on div "1HMI 721 1GAE 830 1ILX 148" at bounding box center [612, 218] width 1225 height 324
click at [653, 203] on div "1HMI 721 1GAE 830 1ILX 148 McDonalds OConnor 0" at bounding box center [612, 218] width 1225 height 324
click at [635, 162] on div "1HMI 721 1GAE 830 1ILX 148" at bounding box center [612, 218] width 1225 height 324
click at [636, 158] on div "1HMI 721 1GAE 830 1ILX 148" at bounding box center [612, 218] width 1225 height 324
click at [556, 35] on link at bounding box center [548, 30] width 13 height 9
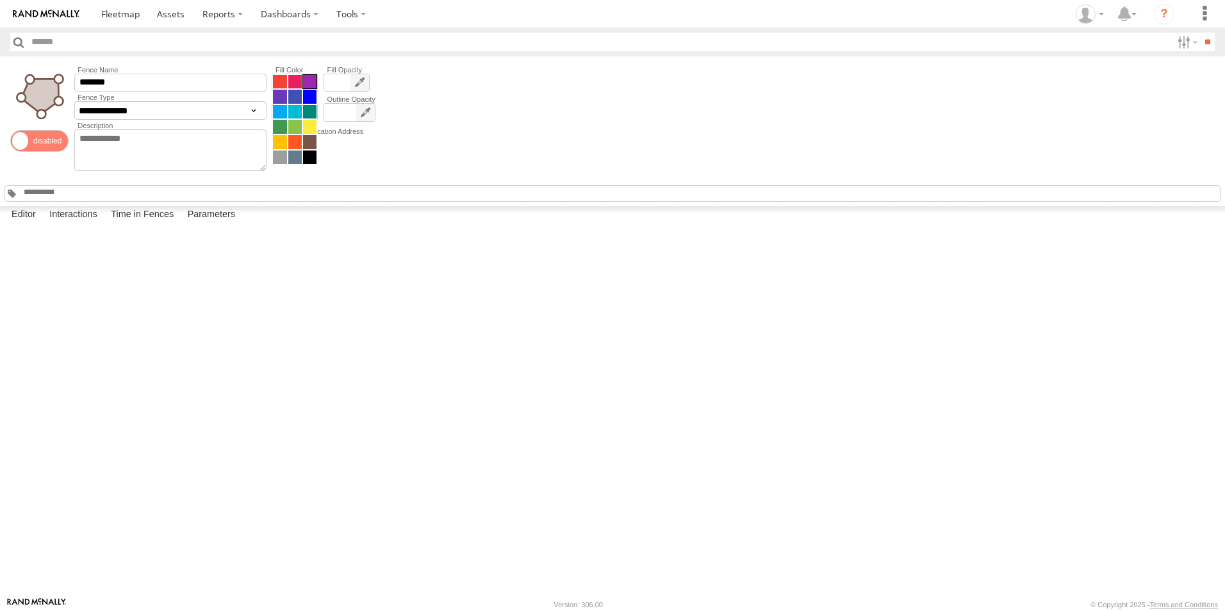
click at [306, 83] on span at bounding box center [294, 119] width 45 height 91
click at [279, 83] on span at bounding box center [279, 82] width 13 height 14
click at [305, 110] on span at bounding box center [294, 149] width 45 height 91
click at [281, 112] on span at bounding box center [279, 111] width 13 height 14
click at [117, 15] on span at bounding box center [120, 14] width 38 height 12
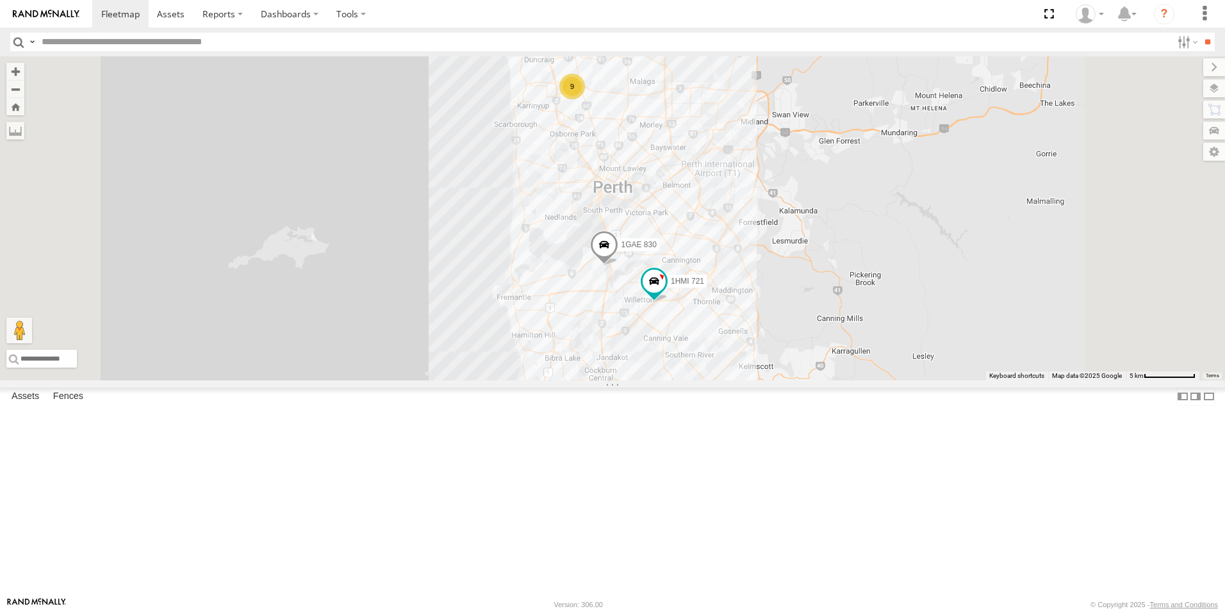
drag, startPoint x: 735, startPoint y: 513, endPoint x: 738, endPoint y: 438, distance: 75.7
click at [738, 381] on div "9 1HMI 721 1GAE 830 1ILX 148" at bounding box center [612, 218] width 1225 height 324
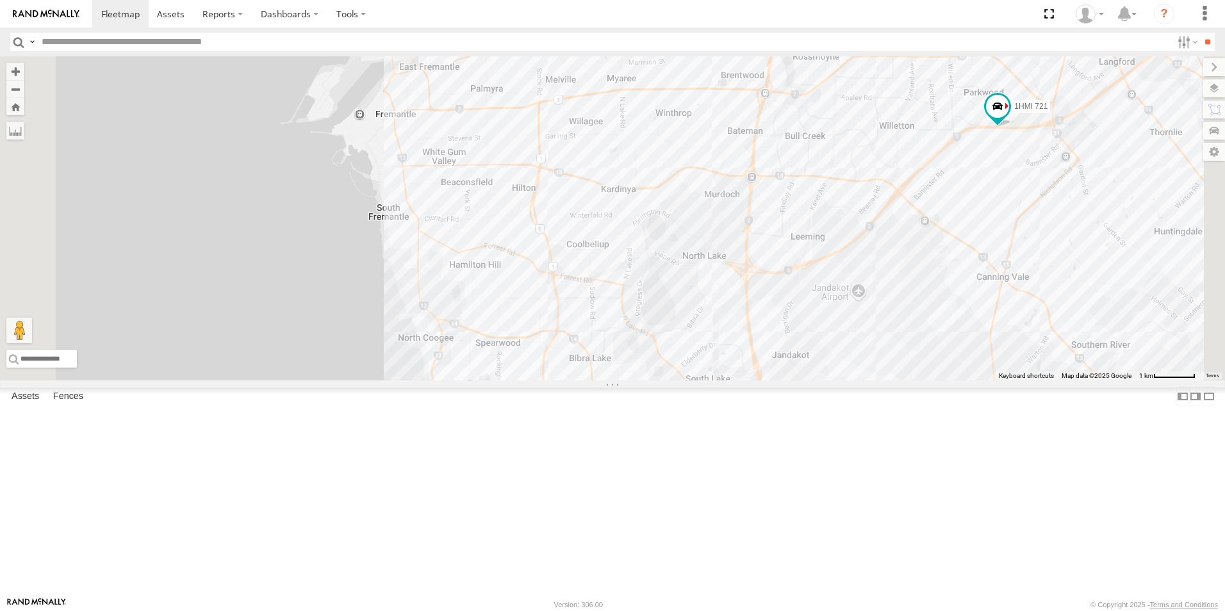
drag, startPoint x: 1052, startPoint y: 547, endPoint x: 1041, endPoint y: 458, distance: 89.7
click at [1041, 381] on div "1HMI 721 1GAE 830 1ILX 148" at bounding box center [612, 218] width 1225 height 324
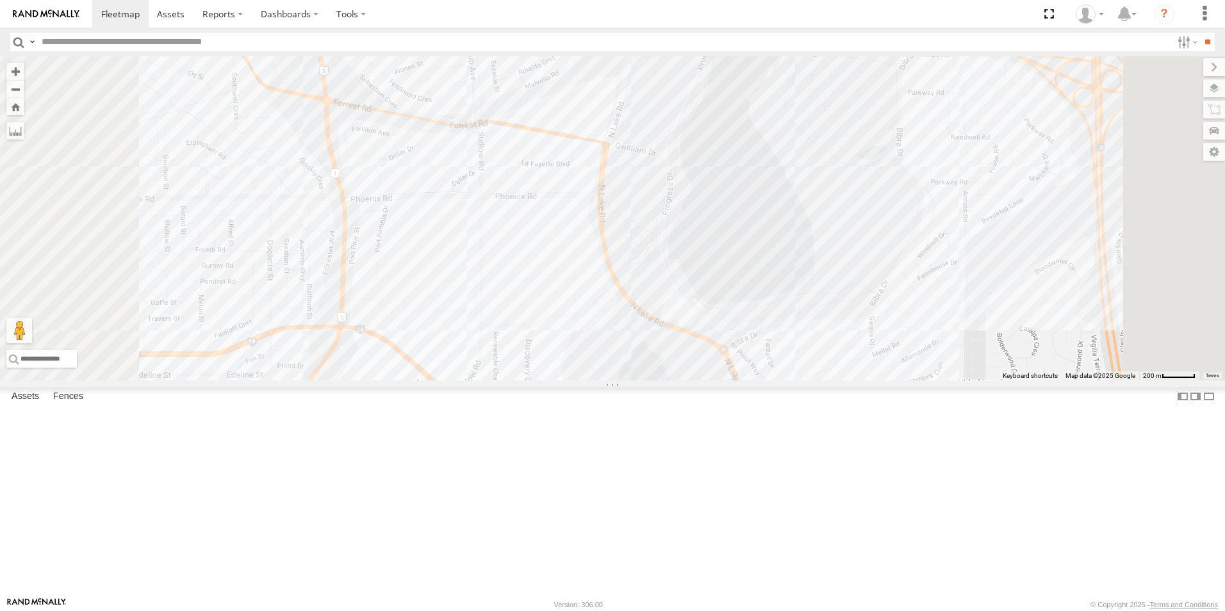
click at [818, 374] on div "1HMI 721 1GAE 830 1ILX 148" at bounding box center [612, 218] width 1225 height 324
click at [820, 381] on div "1HMI 721 1GAE 830 1ILX 148 Adventure World 0" at bounding box center [612, 218] width 1225 height 324
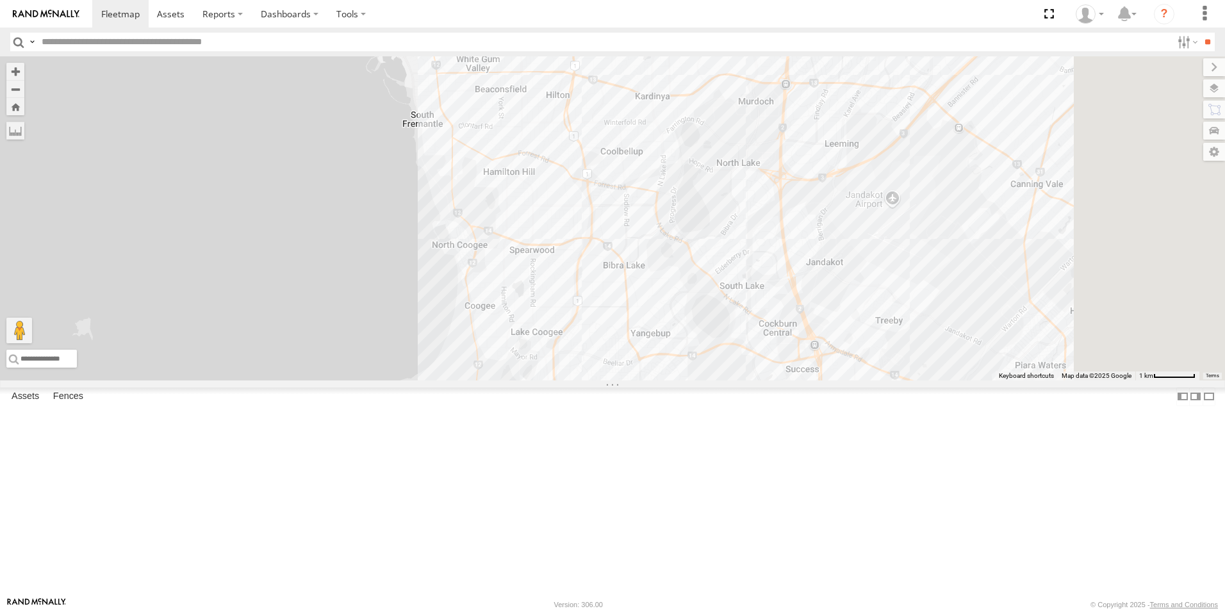
drag, startPoint x: 1029, startPoint y: 377, endPoint x: 852, endPoint y: 336, distance: 182.2
click at [852, 336] on div "1HMI 721 1GAE 830 1ILX 148" at bounding box center [612, 218] width 1225 height 324
click at [966, 230] on div "1HMI 721 1GAE 830 1ILX 148" at bounding box center [612, 218] width 1225 height 324
click at [998, 249] on div "1HMI 721 1GAE 830 1ILX 148 Leeming Senior High 0" at bounding box center [612, 218] width 1225 height 324
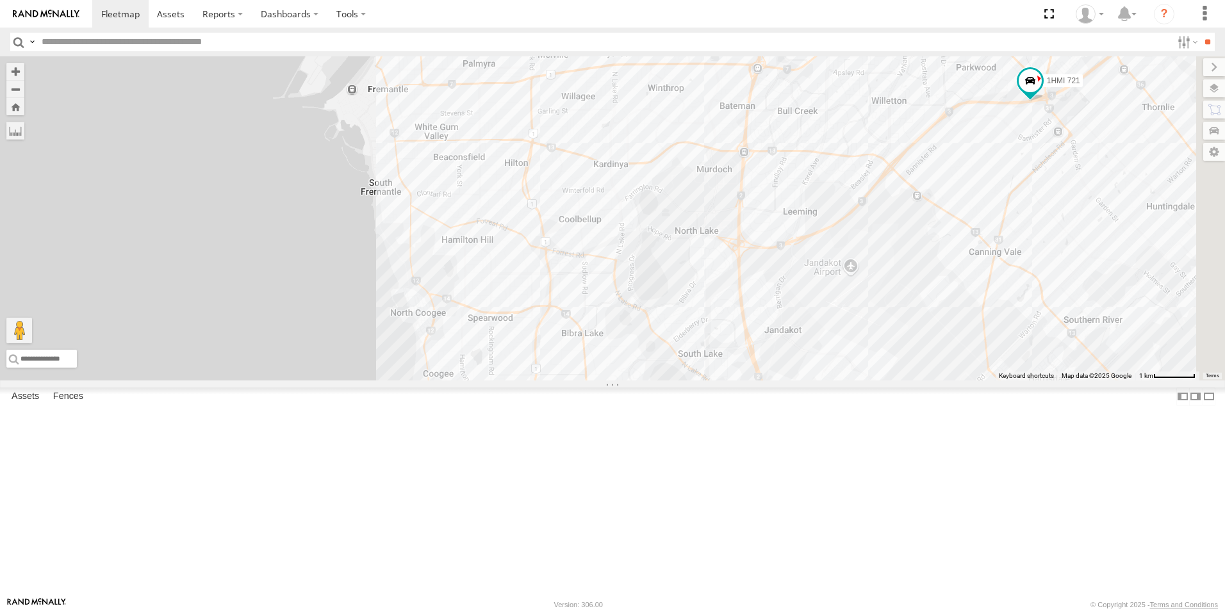
drag, startPoint x: 1034, startPoint y: 231, endPoint x: 996, endPoint y: 301, distance: 79.2
click at [996, 301] on div "1HMI 721 1GAE 830 1ILX 148" at bounding box center [612, 218] width 1225 height 324
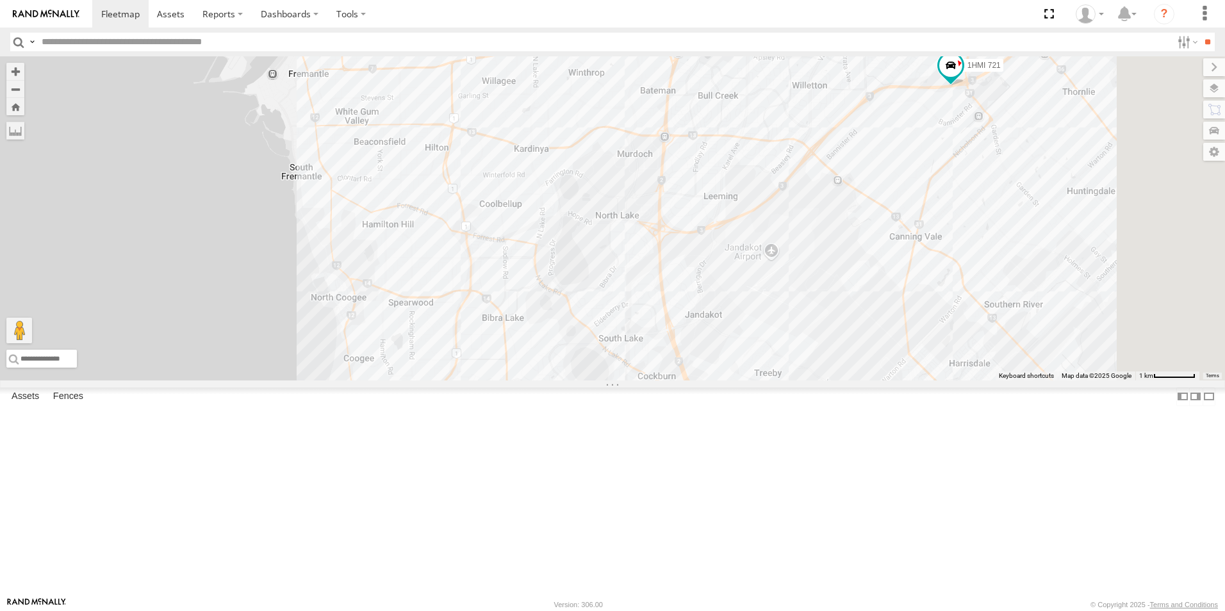
drag, startPoint x: 1062, startPoint y: 321, endPoint x: 981, endPoint y: 306, distance: 82.1
click at [981, 306] on div "1HMI 721 1GAE 830 1ILX 148" at bounding box center [612, 218] width 1225 height 324
click at [817, 85] on div "1HMI 721 1GAE 830 1ILX 148" at bounding box center [612, 218] width 1225 height 324
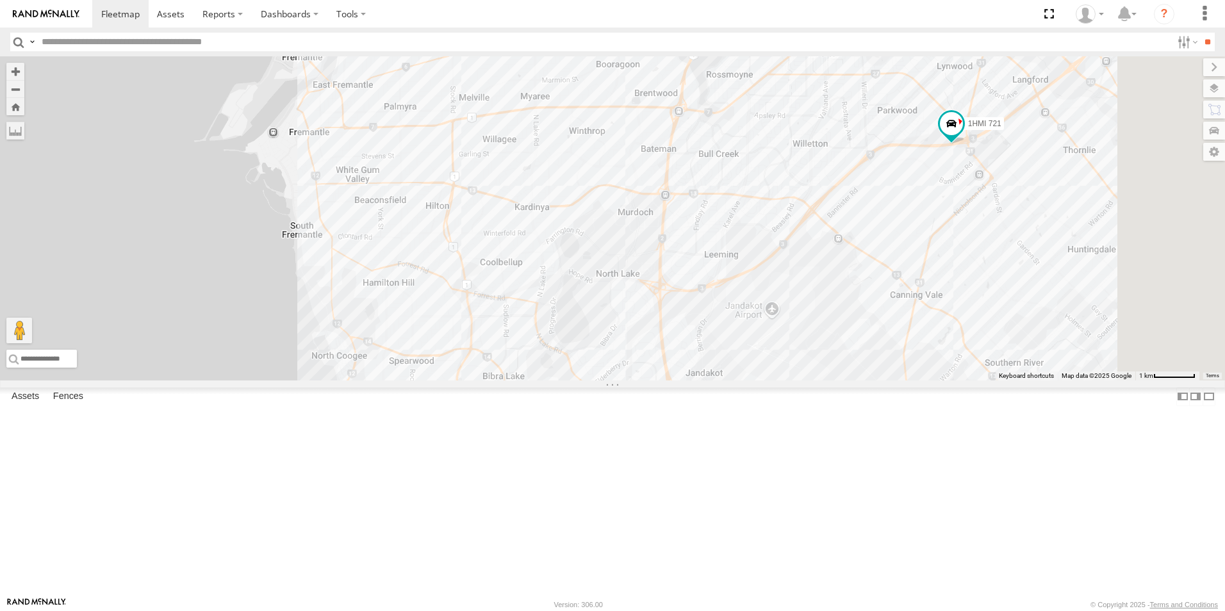
drag, startPoint x: 818, startPoint y: 108, endPoint x: 818, endPoint y: 168, distance: 59.6
click at [818, 168] on div "1HMI 721 1GAE 830 1ILX 148 Coco Belle 0" at bounding box center [612, 218] width 1225 height 324
click at [818, 170] on div "1HMI 721 1GAE 830 1ILX 148 Coco Belle 0" at bounding box center [612, 218] width 1225 height 324
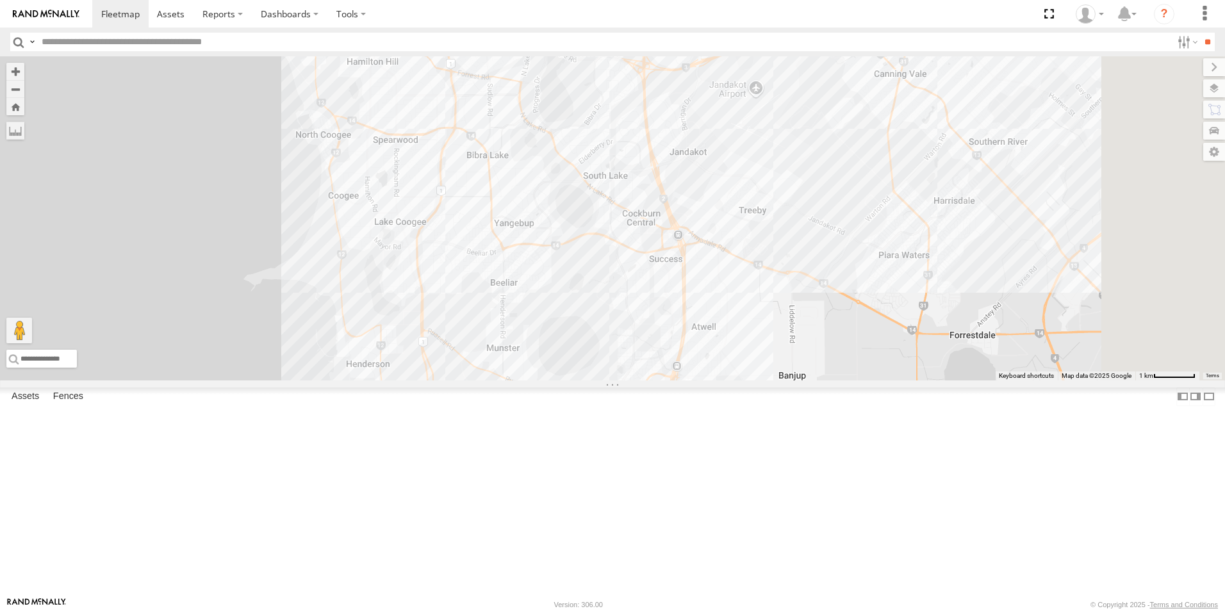
drag, startPoint x: 908, startPoint y: 488, endPoint x: 891, endPoint y: 264, distance: 224.3
click at [891, 264] on div "1HMI 721 1GAE 830 1ILX 148" at bounding box center [612, 218] width 1225 height 324
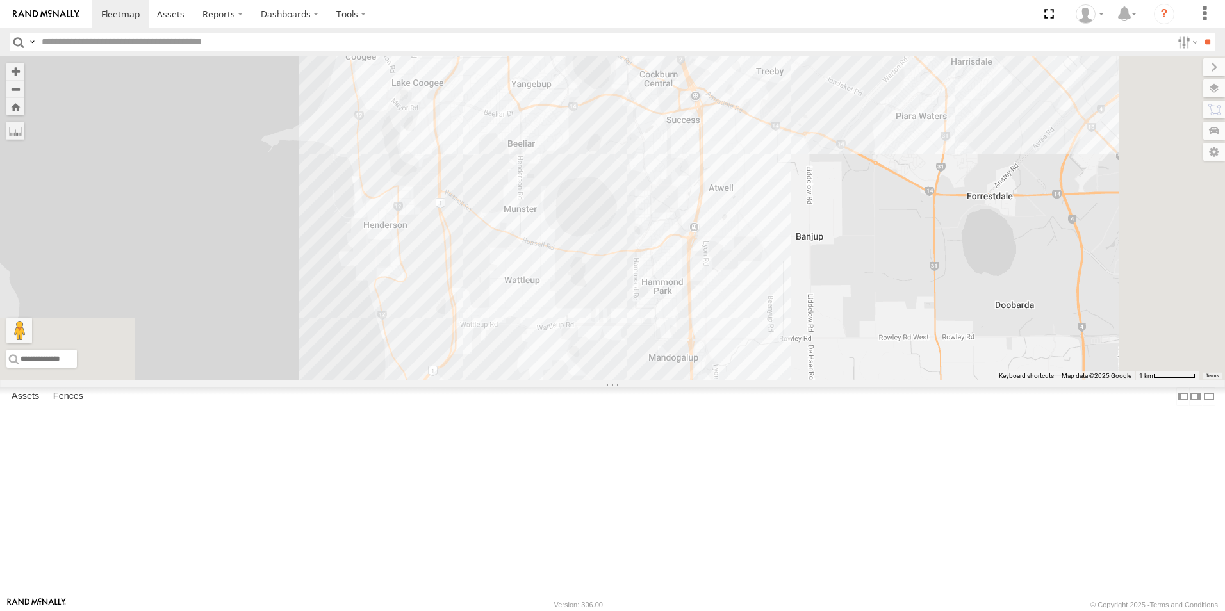
drag, startPoint x: 646, startPoint y: 443, endPoint x: 663, endPoint y: 327, distance: 117.3
click at [663, 327] on div "1HMI 721 1GAE 830 1ILX 148" at bounding box center [612, 218] width 1225 height 324
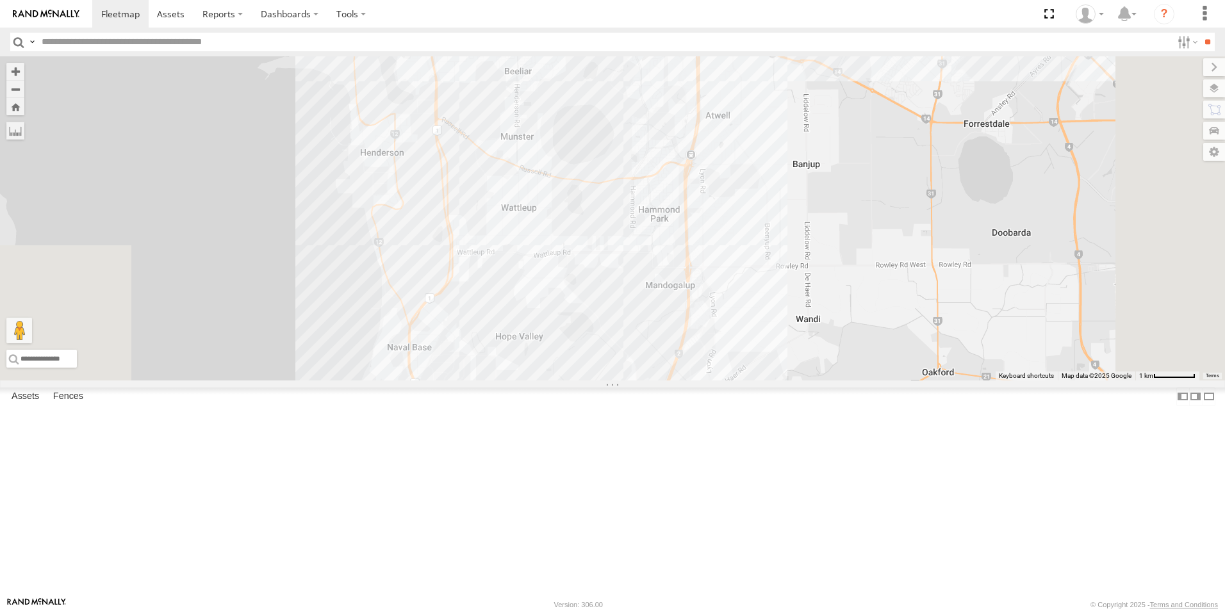
drag, startPoint x: 712, startPoint y: 494, endPoint x: 709, endPoint y: 419, distance: 75.7
click at [709, 381] on div "1HMI 721 1GAE 830 1ILX 148" at bounding box center [612, 218] width 1225 height 324
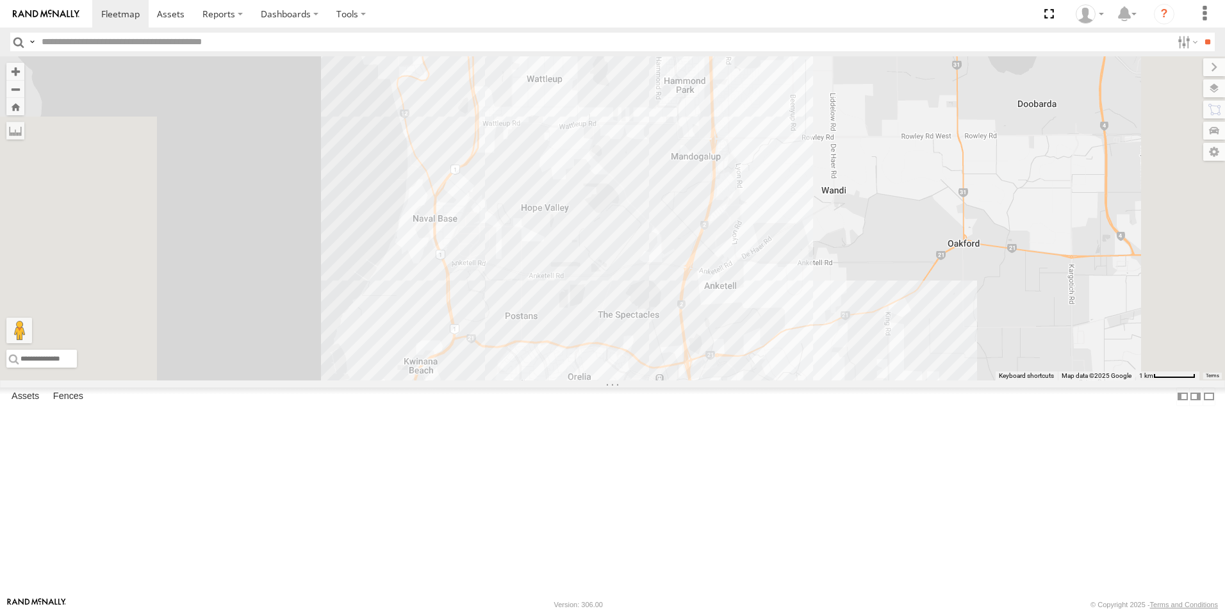
drag, startPoint x: 616, startPoint y: 491, endPoint x: 642, endPoint y: 365, distance: 128.3
click at [642, 365] on div "1HMI 721 1GAE 830 1ILX 148" at bounding box center [612, 218] width 1225 height 324
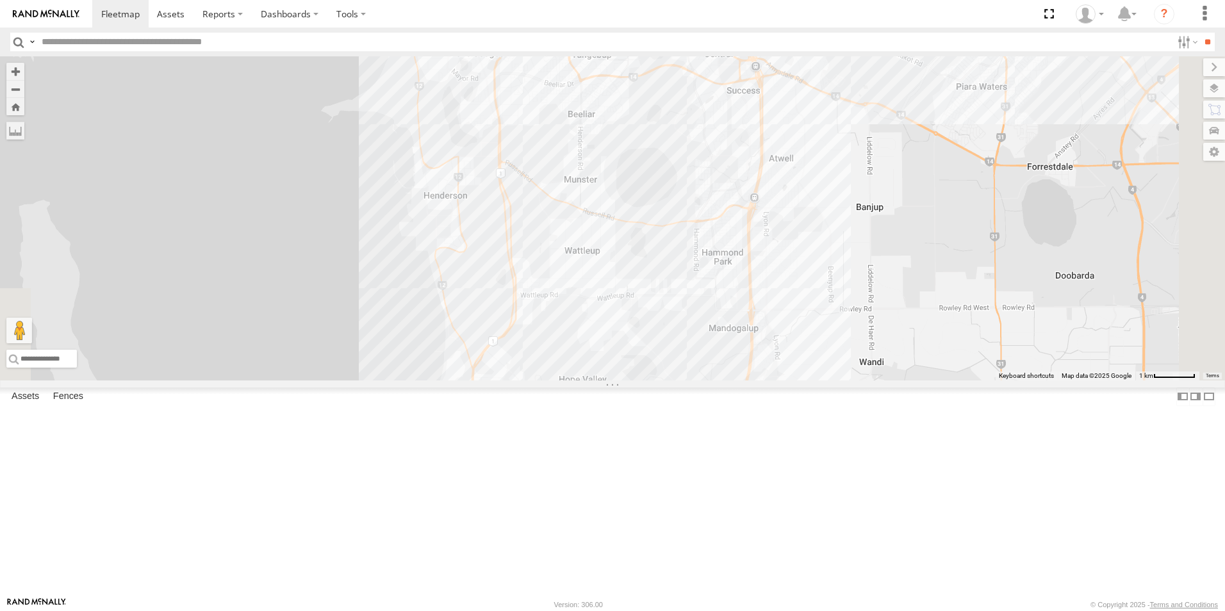
drag, startPoint x: 770, startPoint y: 333, endPoint x: 808, endPoint y: 510, distance: 180.9
click at [808, 381] on div "1HMI 721 1GAE 830 1ILX 148" at bounding box center [612, 218] width 1225 height 324
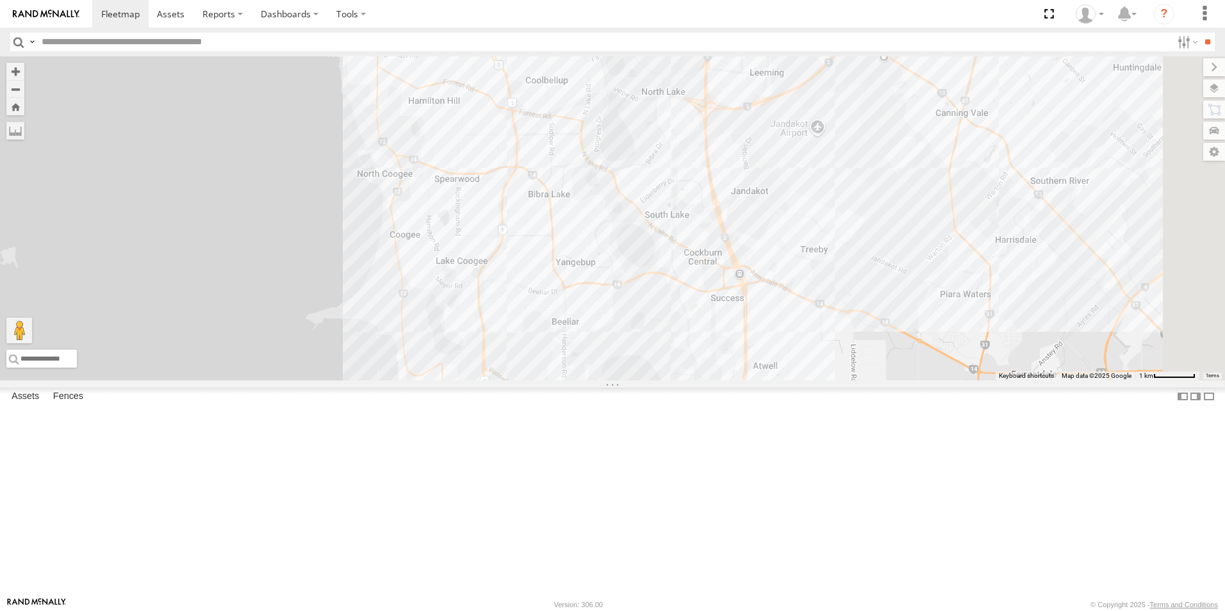
drag, startPoint x: 774, startPoint y: 288, endPoint x: 758, endPoint y: 492, distance: 204.4
click at [758, 381] on div "1HMI 721 1GAE 830 1ILX 148" at bounding box center [612, 218] width 1225 height 324
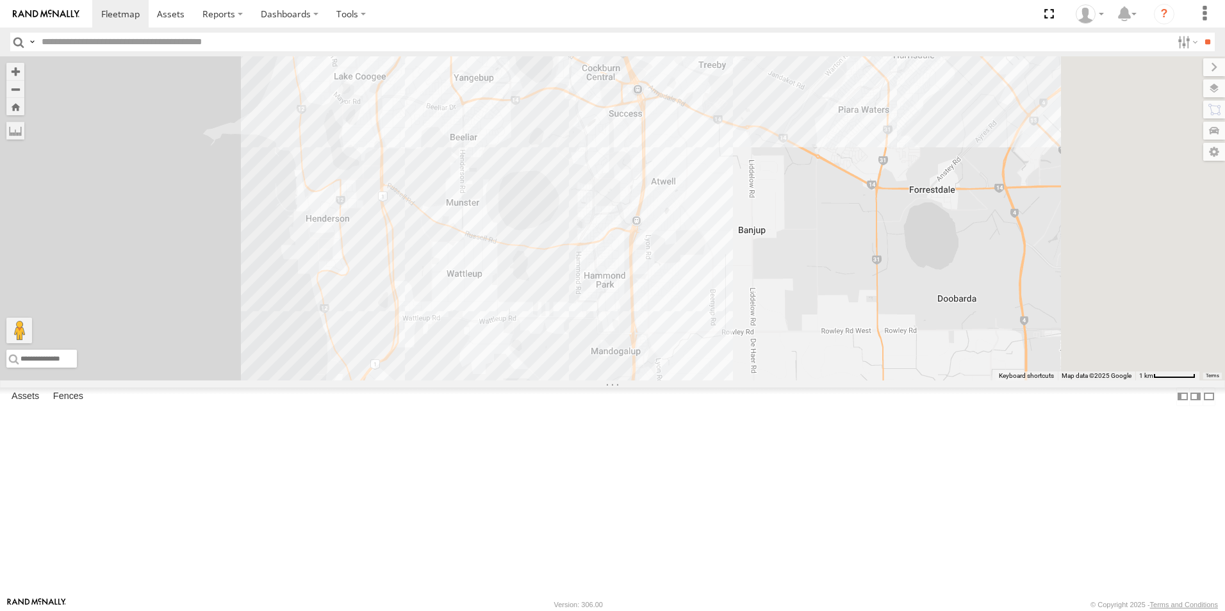
drag, startPoint x: 799, startPoint y: 436, endPoint x: 681, endPoint y: 190, distance: 273.5
click at [681, 190] on div "1HMI 721 1GAE 830 1ILX 148" at bounding box center [612, 218] width 1225 height 324
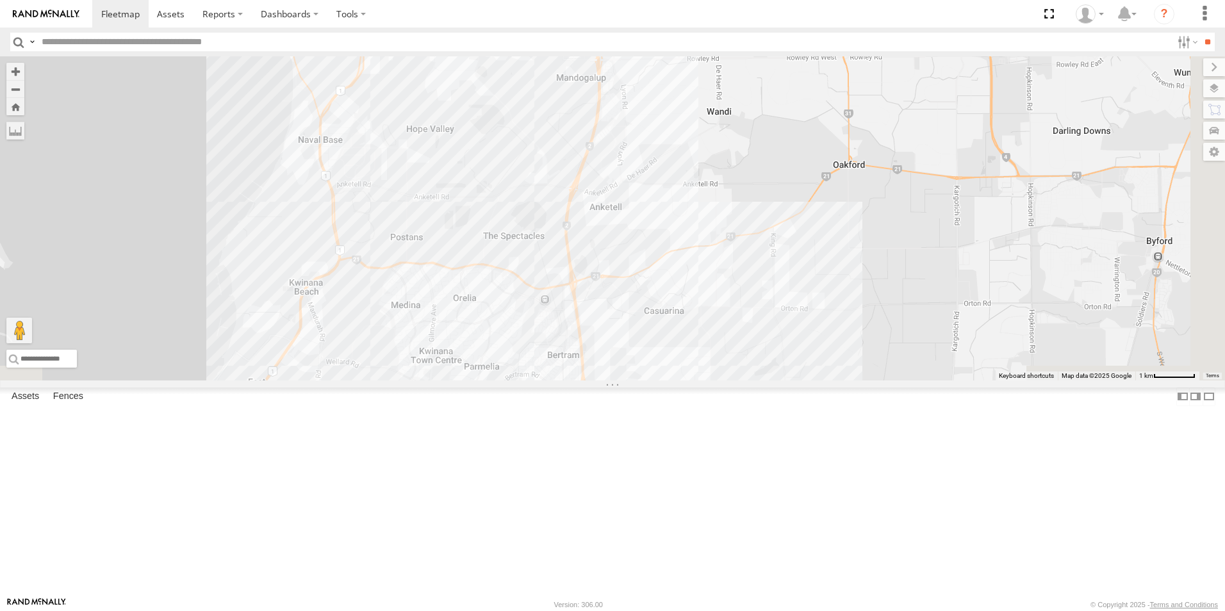
drag, startPoint x: 727, startPoint y: 456, endPoint x: 707, endPoint y: 243, distance: 213.7
click at [707, 243] on div "1HMI 721 1GAE 830 1ILX 148" at bounding box center [612, 218] width 1225 height 324
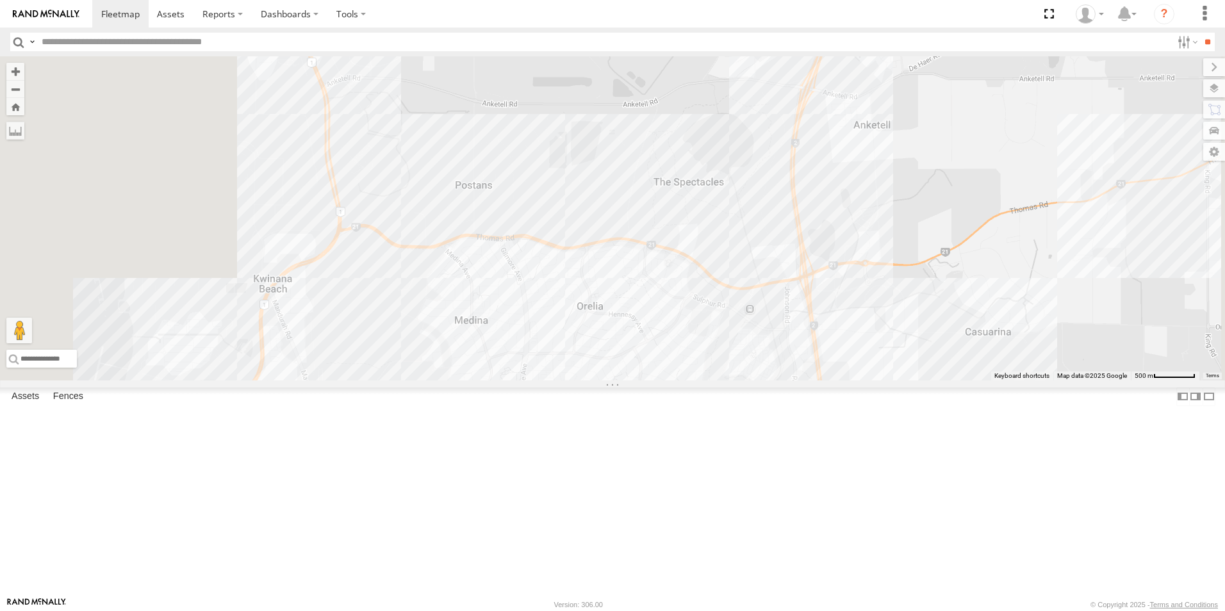
drag, startPoint x: 651, startPoint y: 381, endPoint x: 793, endPoint y: 283, distance: 173.7
click at [793, 283] on div "1HMI 721 1GAE 830 1ILX 148" at bounding box center [612, 218] width 1225 height 324
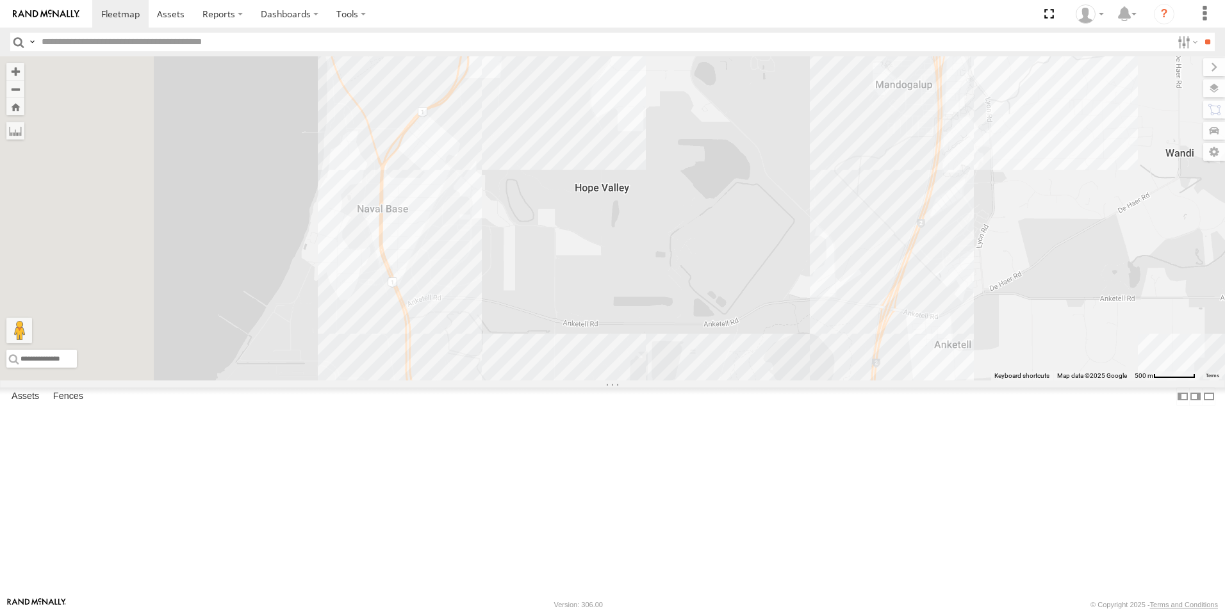
drag, startPoint x: 663, startPoint y: 275, endPoint x: 747, endPoint y: 503, distance: 242.9
click at [747, 381] on div "1HMI 721 1GAE 830 1ILX 148" at bounding box center [612, 218] width 1225 height 324
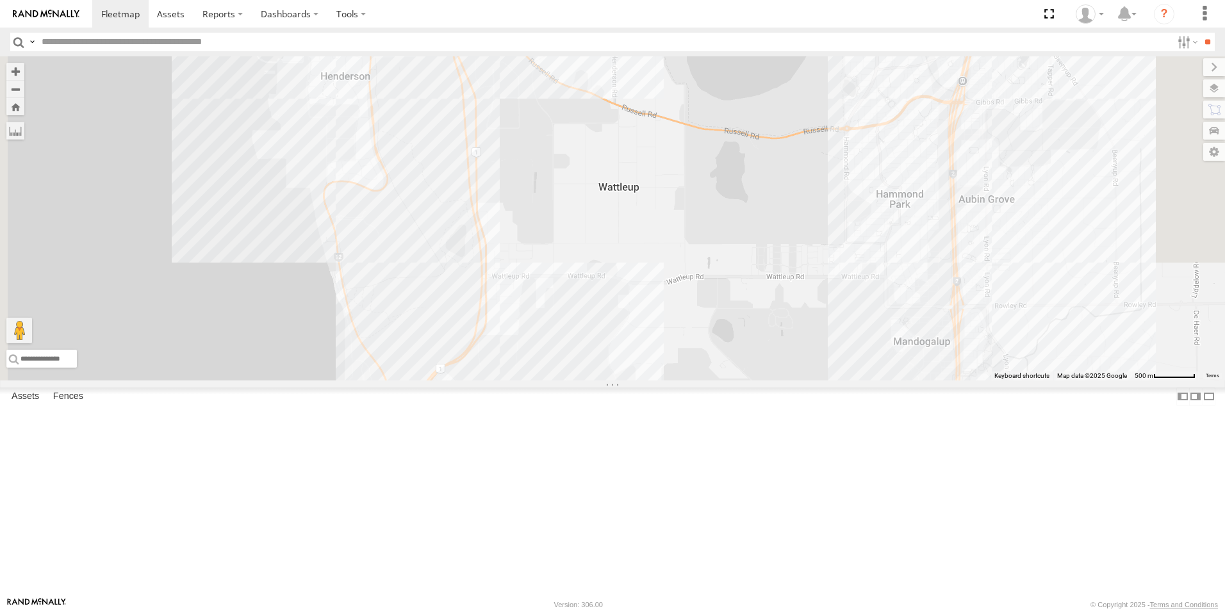
drag, startPoint x: 692, startPoint y: 304, endPoint x: 709, endPoint y: 570, distance: 266.6
click at [709, 381] on div "1HMI 721 1GAE 830 1ILX 148" at bounding box center [612, 218] width 1225 height 324
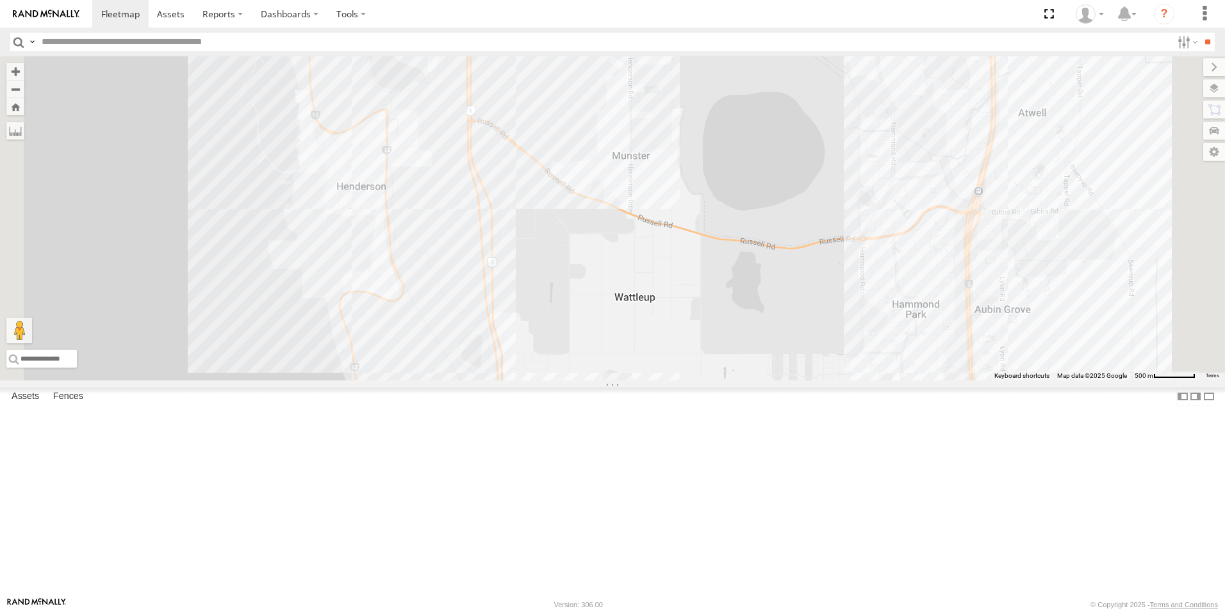
drag, startPoint x: 682, startPoint y: 382, endPoint x: 697, endPoint y: 476, distance: 95.4
click at [697, 381] on div "1HMI 721 1GAE 830 1ILX 148" at bounding box center [612, 218] width 1225 height 324
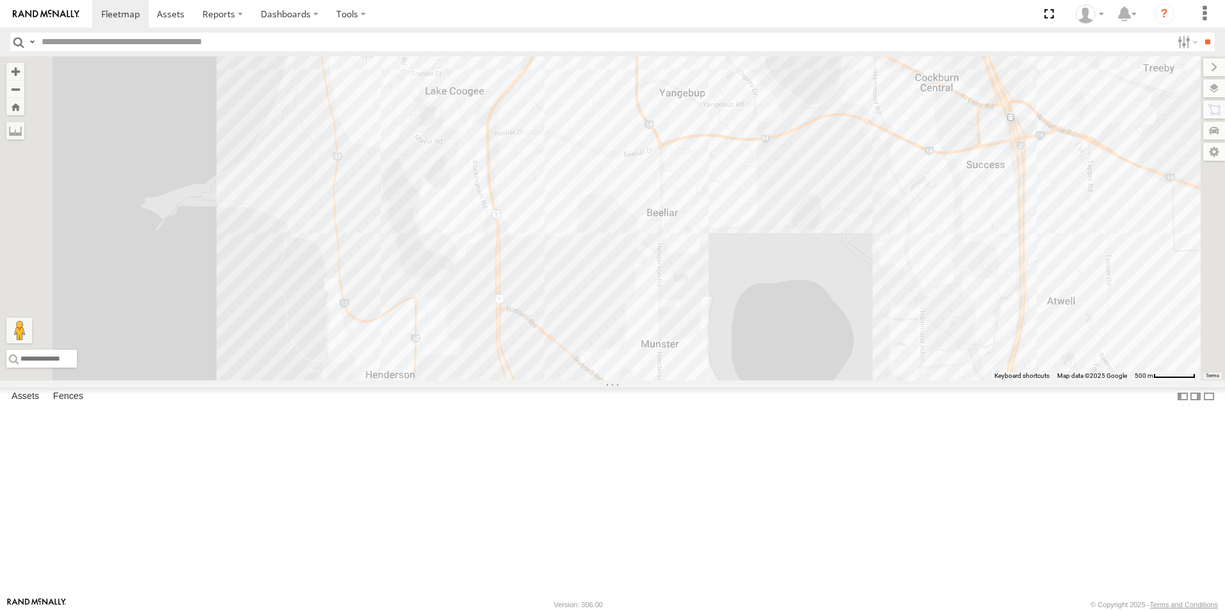
drag, startPoint x: 730, startPoint y: 396, endPoint x: 760, endPoint y: 592, distance: 198.4
click at [760, 381] on div "1HMI 721 1GAE 830 1ILX 148" at bounding box center [612, 218] width 1225 height 324
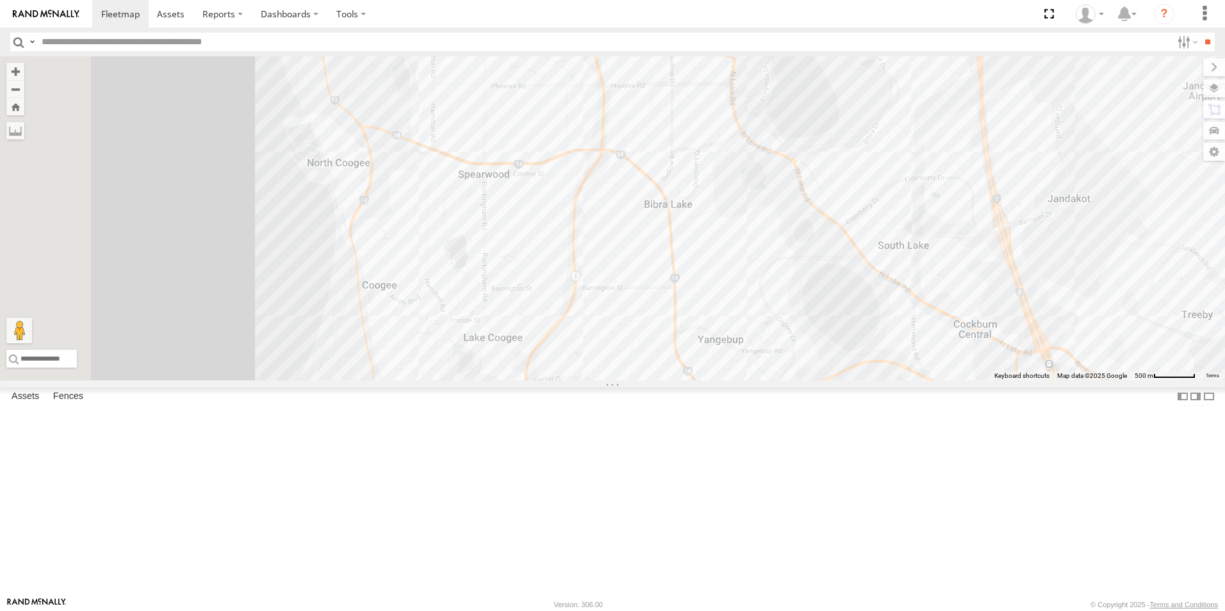
drag, startPoint x: 761, startPoint y: 392, endPoint x: 799, endPoint y: 639, distance: 249.7
click at [799, 611] on html at bounding box center [612, 305] width 1225 height 611
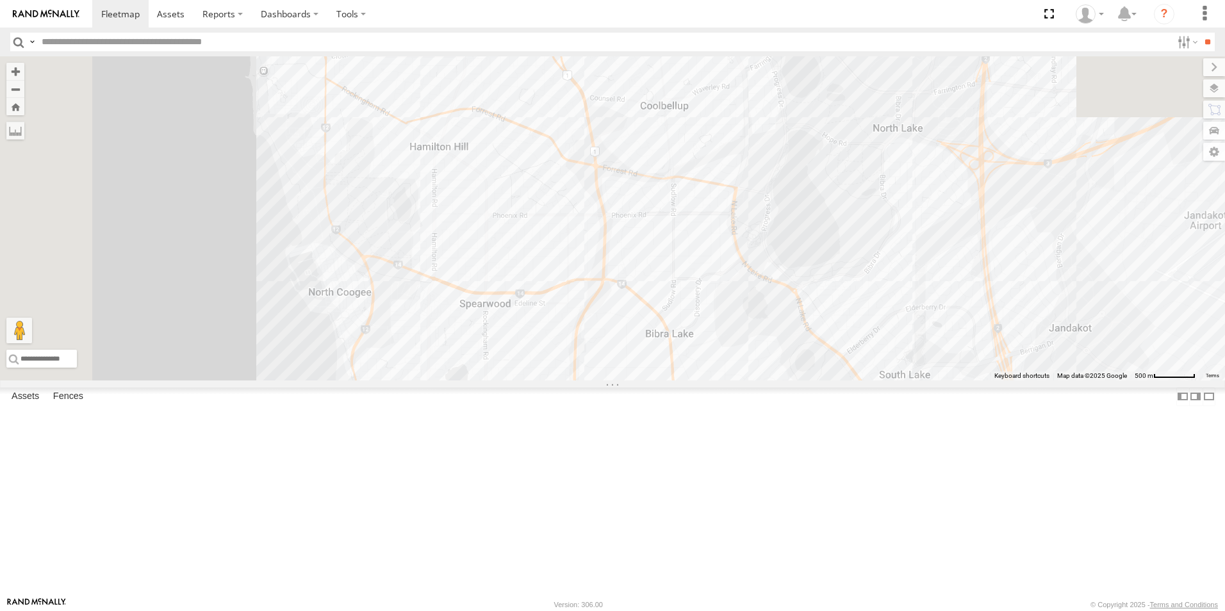
drag, startPoint x: 845, startPoint y: 408, endPoint x: 847, endPoint y: 544, distance: 136.5
click at [847, 381] on div "1HMI 721 1GAE 830 1ILX 148" at bounding box center [612, 218] width 1225 height 324
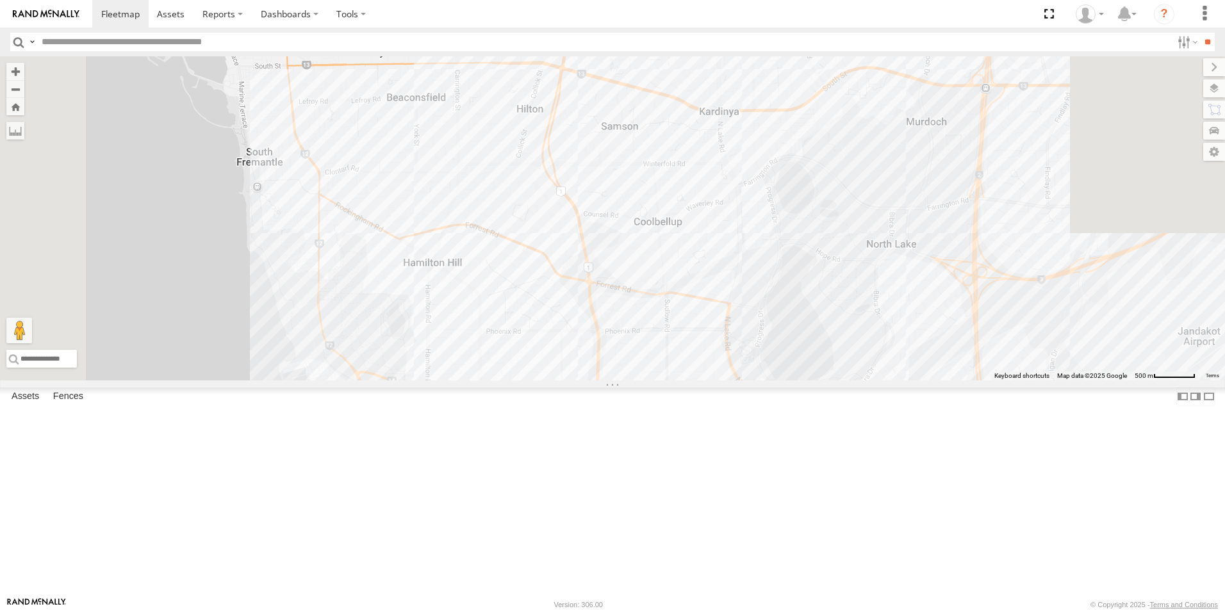
drag, startPoint x: 740, startPoint y: 320, endPoint x: 733, endPoint y: 435, distance: 114.3
click at [733, 381] on div "1HMI 721 1GAE 830 1ILX 148" at bounding box center [612, 218] width 1225 height 324
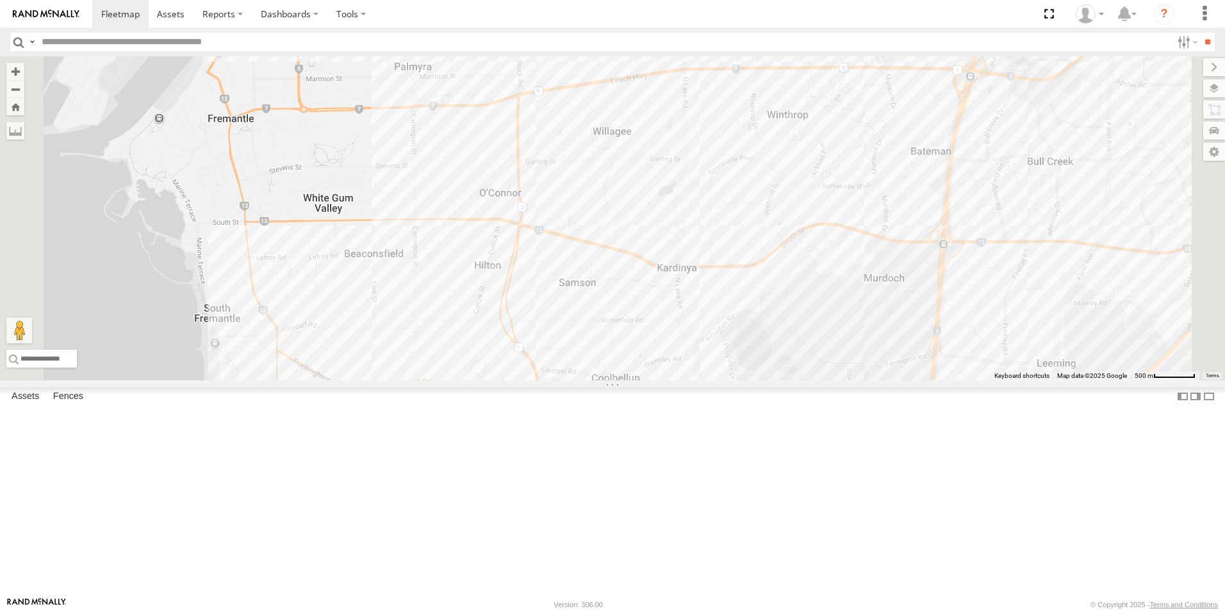
drag, startPoint x: 1030, startPoint y: 296, endPoint x: 981, endPoint y: 436, distance: 148.8
click at [985, 381] on div "1HMI 721 1GAE 830 1ILX 148" at bounding box center [612, 218] width 1225 height 324
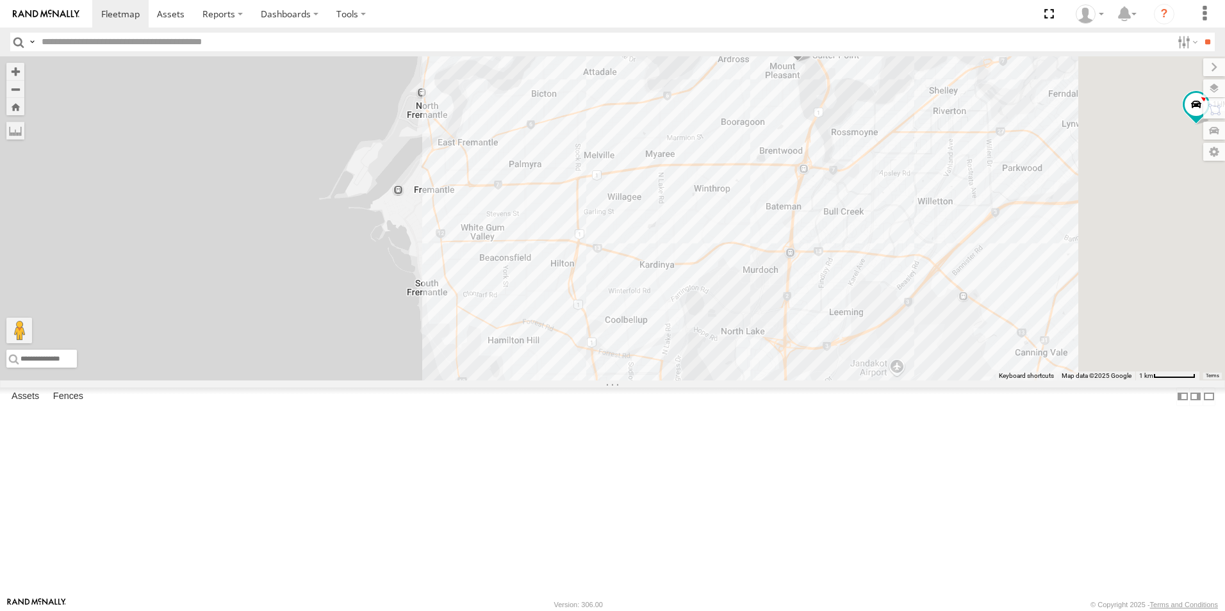
drag, startPoint x: 1018, startPoint y: 330, endPoint x: 928, endPoint y: 331, distance: 89.7
click at [928, 331] on div "1HMI 721 1GAE 830 1ILX 148" at bounding box center [612, 218] width 1225 height 324
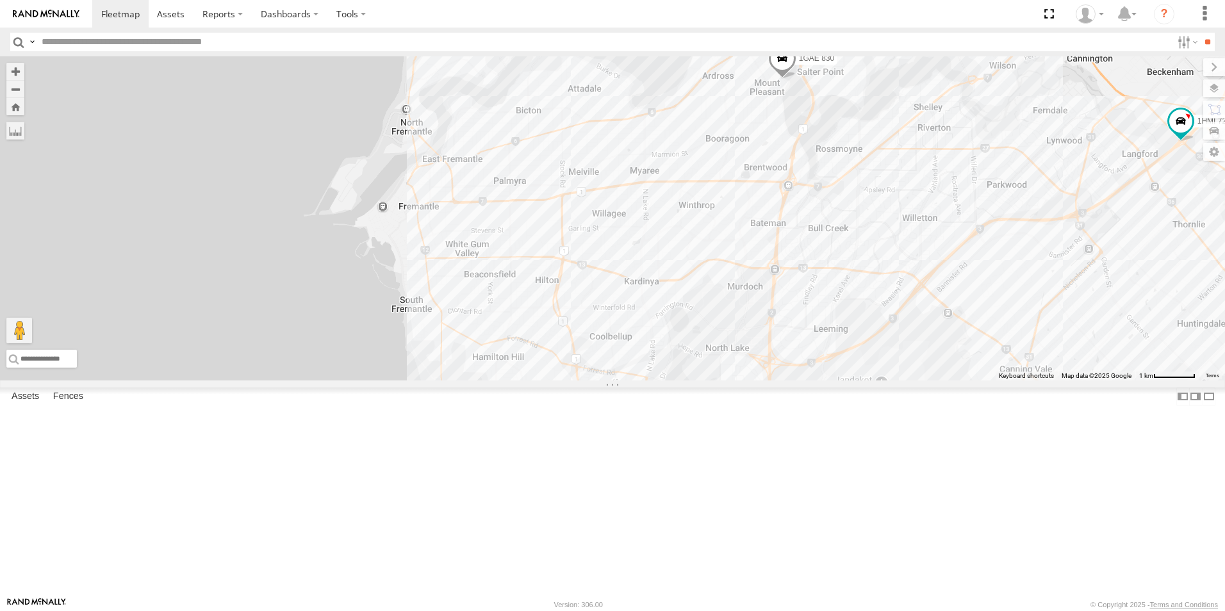
drag, startPoint x: 1057, startPoint y: 307, endPoint x: 1041, endPoint y: 325, distance: 23.6
click at [1041, 325] on div "1HMI 721 1GAE 830 1ILX 148" at bounding box center [612, 218] width 1225 height 324
click at [925, 217] on div "1HMI 721 1GAE 830 1ILX 148" at bounding box center [612, 218] width 1225 height 324
click at [909, 246] on div "1HMI 721 1GAE 830 1ILX 148 Coco Belle 0" at bounding box center [612, 218] width 1225 height 324
click at [913, 222] on div "1HMI 721 1GAE 830 1ILX 148" at bounding box center [612, 218] width 1225 height 324
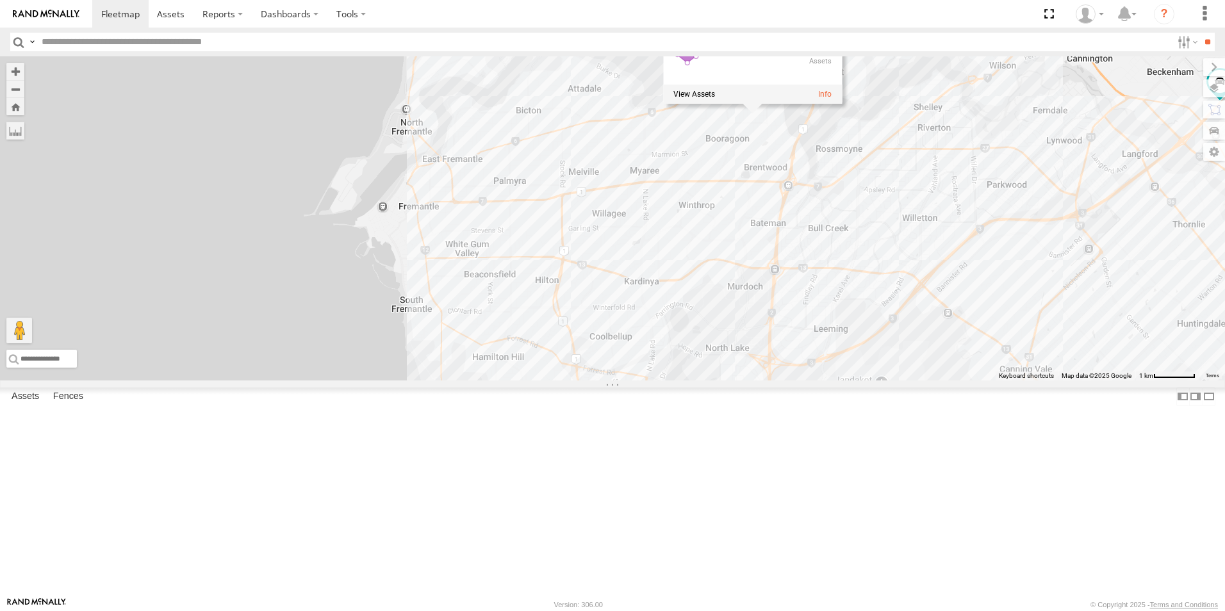
click at [842, 104] on div "[GEOGRAPHIC_DATA] 0" at bounding box center [752, 67] width 179 height 73
